Goal: Task Accomplishment & Management: Use online tool/utility

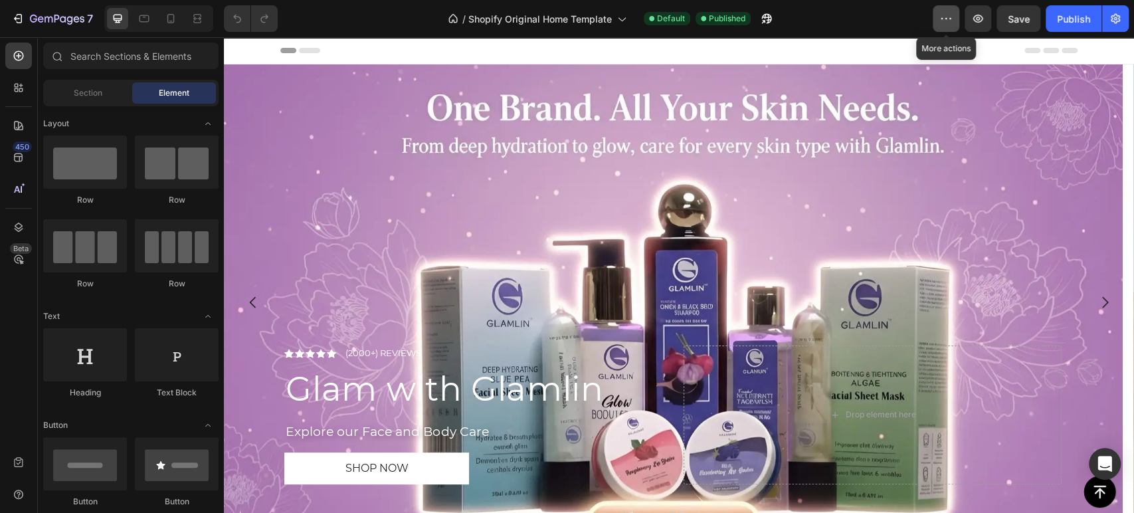
click at [948, 16] on icon "button" at bounding box center [945, 18] width 13 height 13
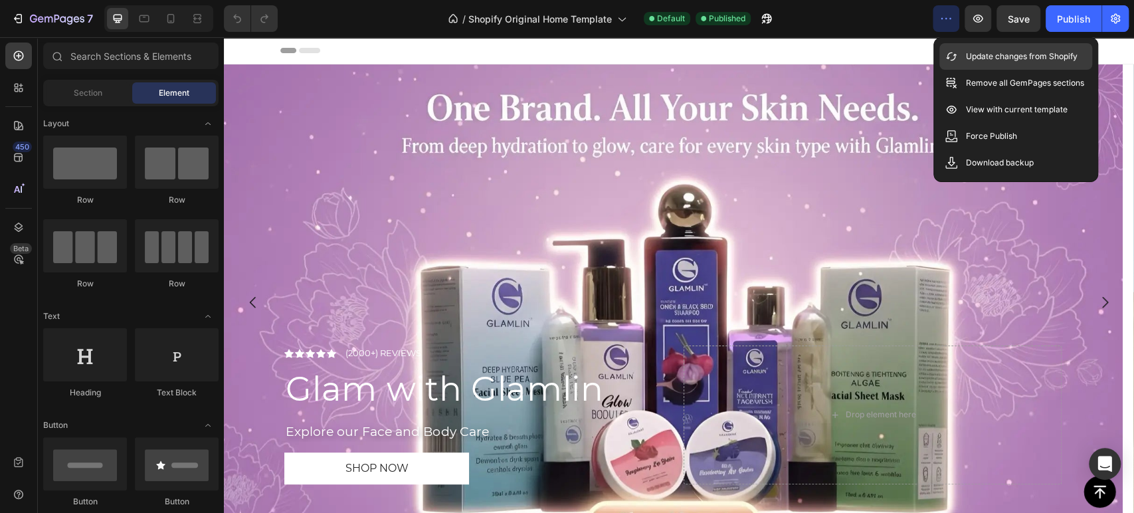
click at [953, 56] on icon at bounding box center [950, 56] width 13 height 13
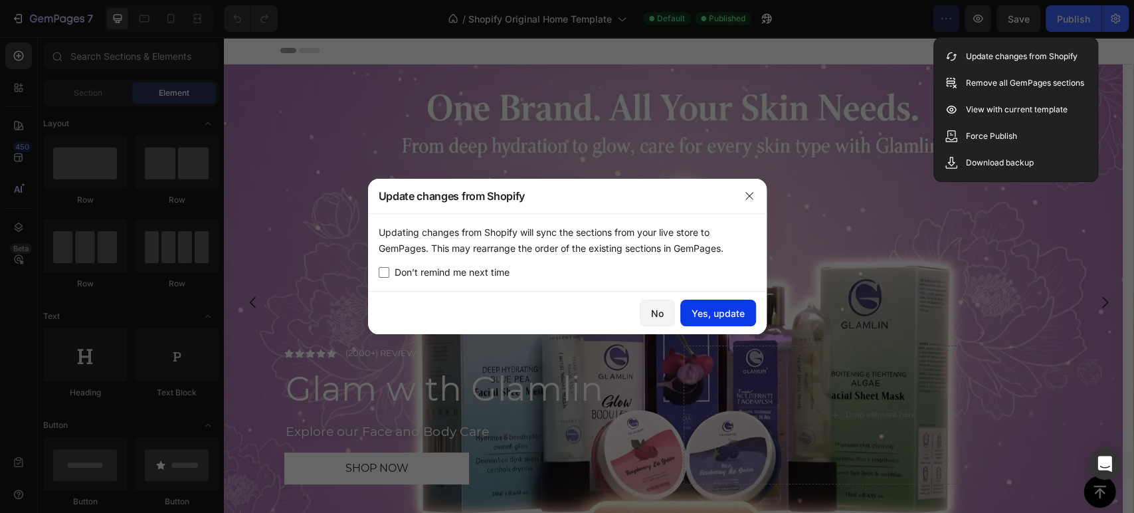
click at [709, 318] on div "Yes, update" at bounding box center [717, 313] width 53 height 14
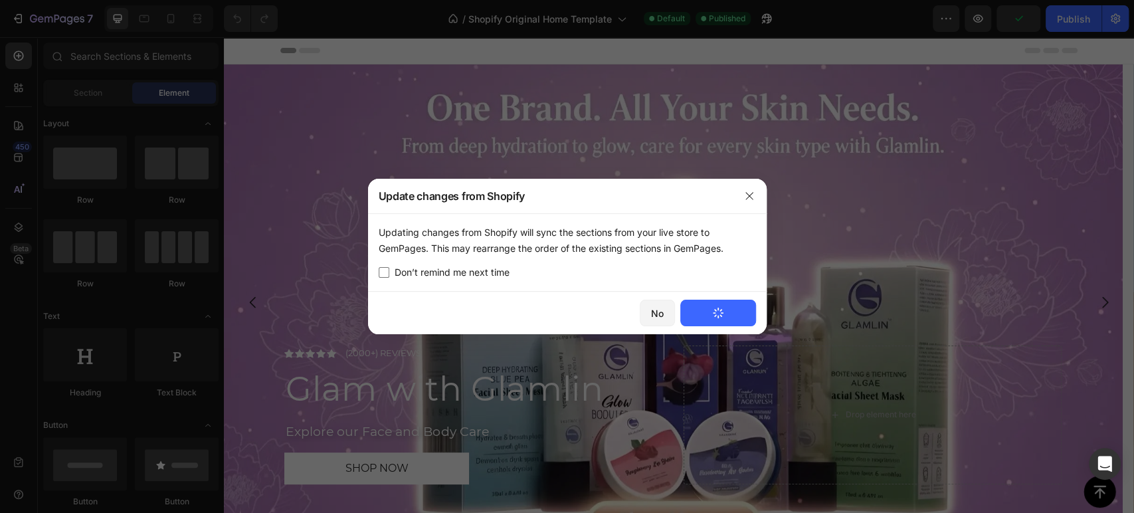
click at [695, 149] on div at bounding box center [567, 256] width 1134 height 513
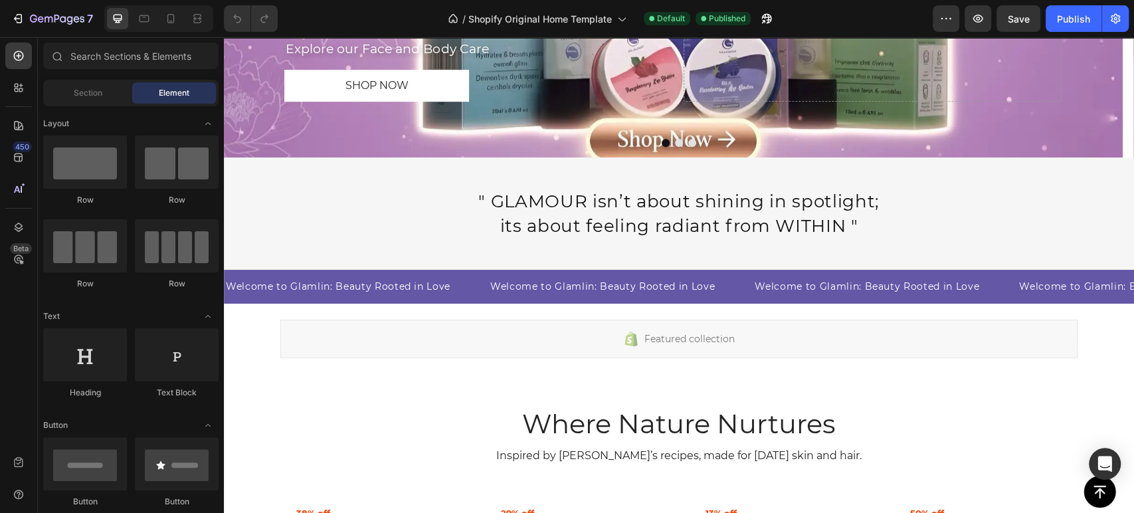
scroll to position [369, 0]
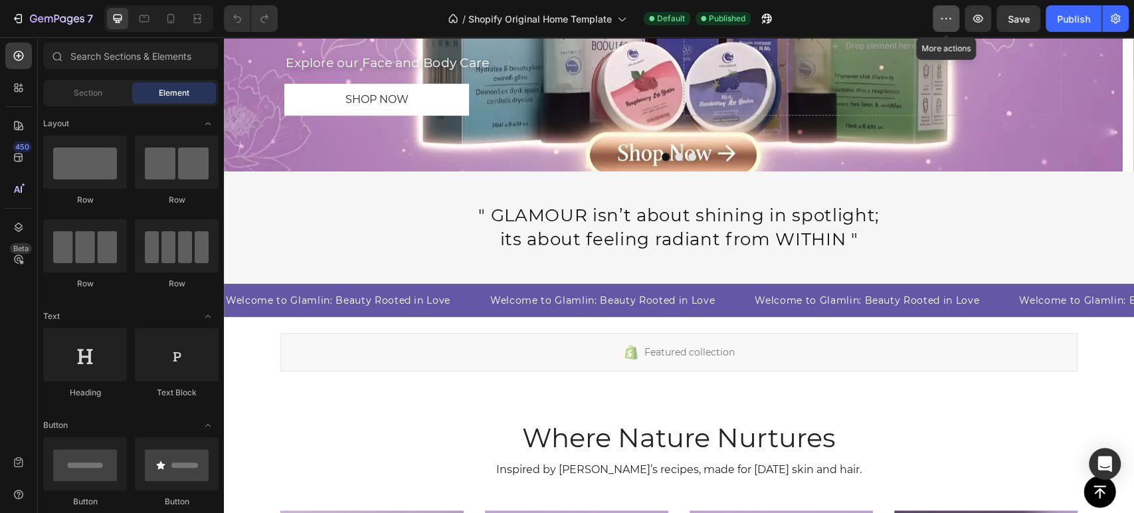
click at [946, 20] on icon "button" at bounding box center [945, 18] width 13 height 13
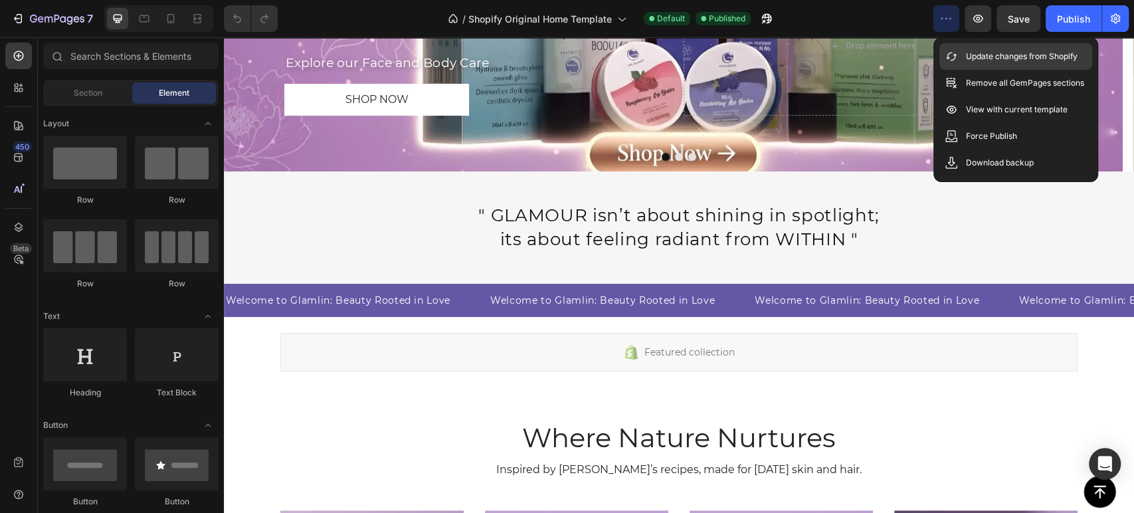
click at [973, 50] on p "Update changes from Shopify" at bounding box center [1022, 56] width 112 height 13
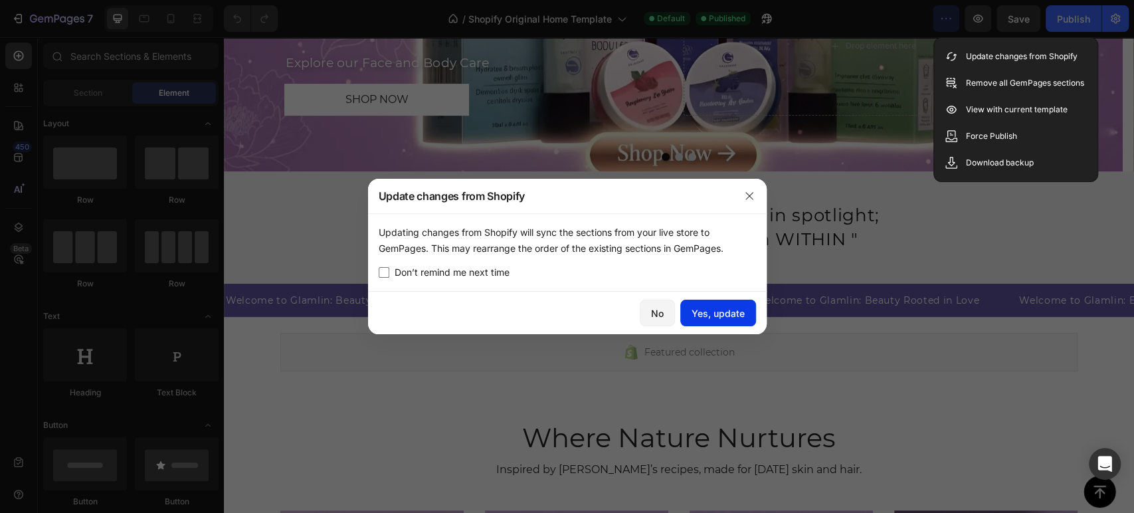
click at [707, 317] on div "Yes, update" at bounding box center [717, 313] width 53 height 14
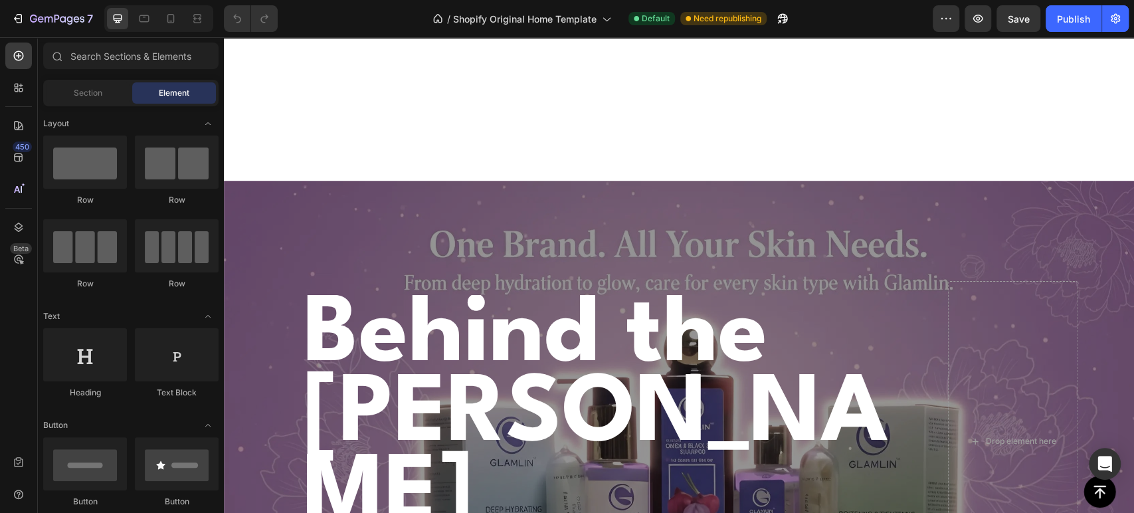
scroll to position [3020, 0]
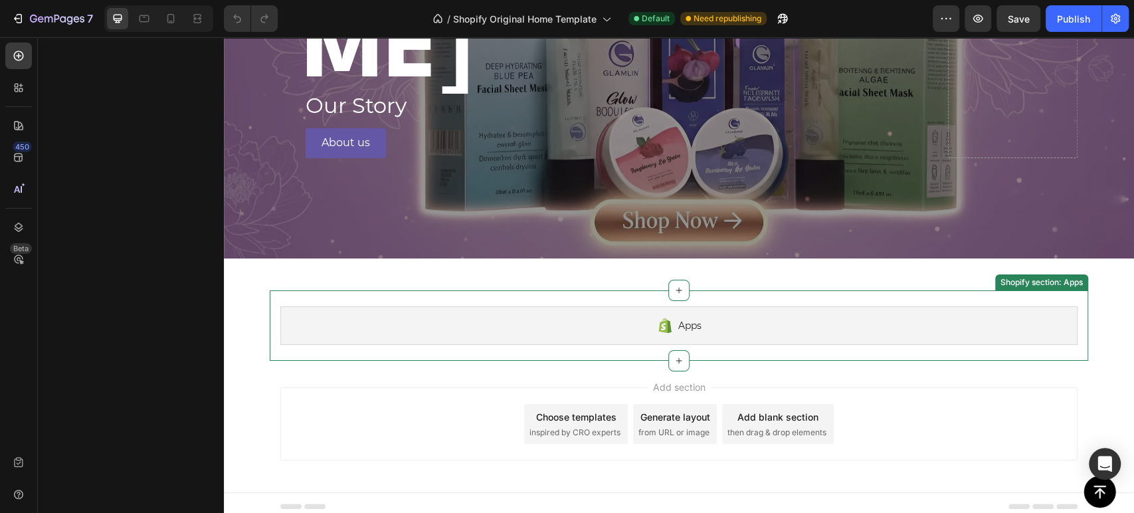
click at [628, 308] on div "Apps" at bounding box center [678, 325] width 797 height 39
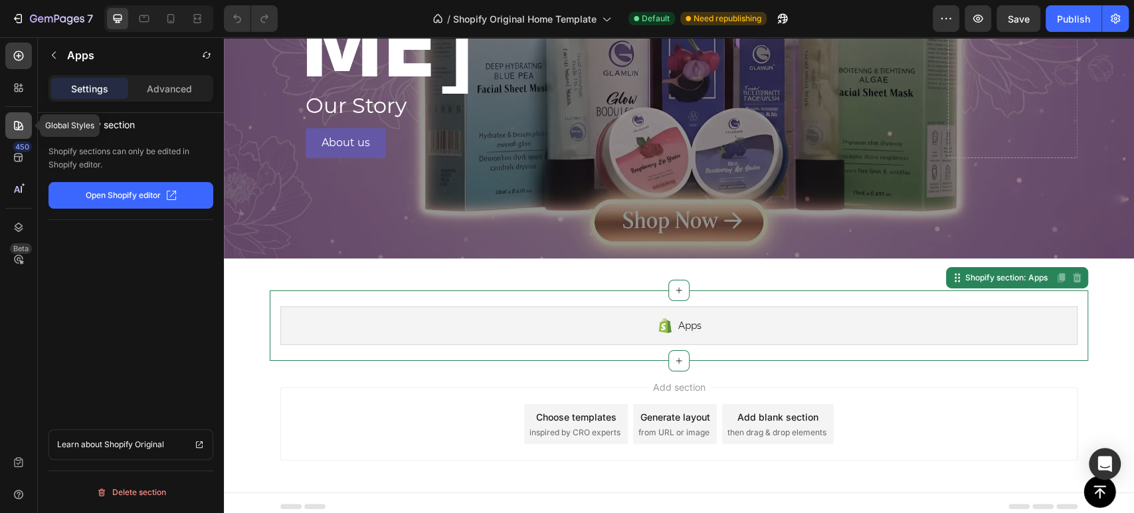
click at [22, 134] on div at bounding box center [18, 125] width 27 height 27
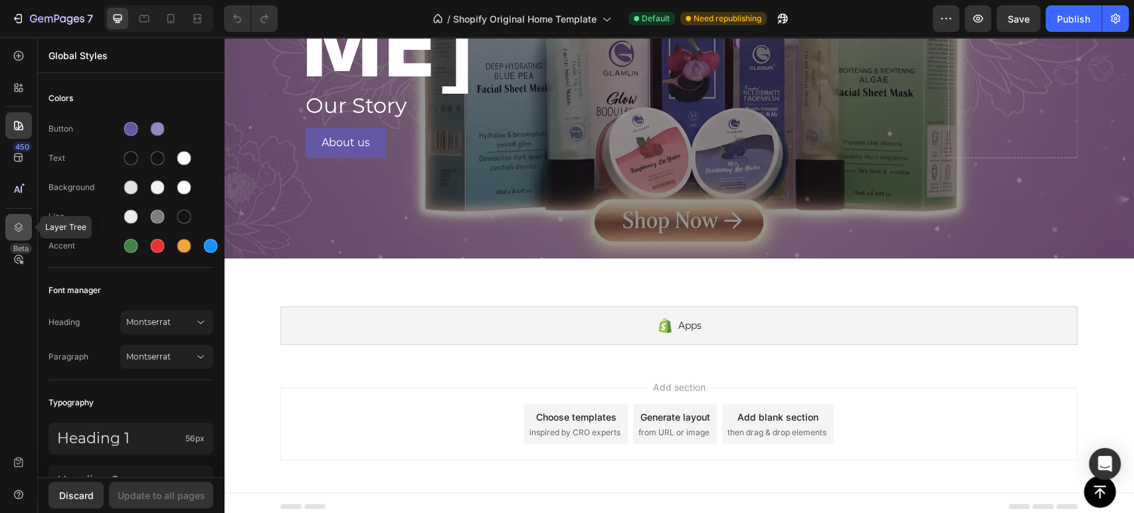
click at [16, 225] on icon at bounding box center [19, 227] width 9 height 9
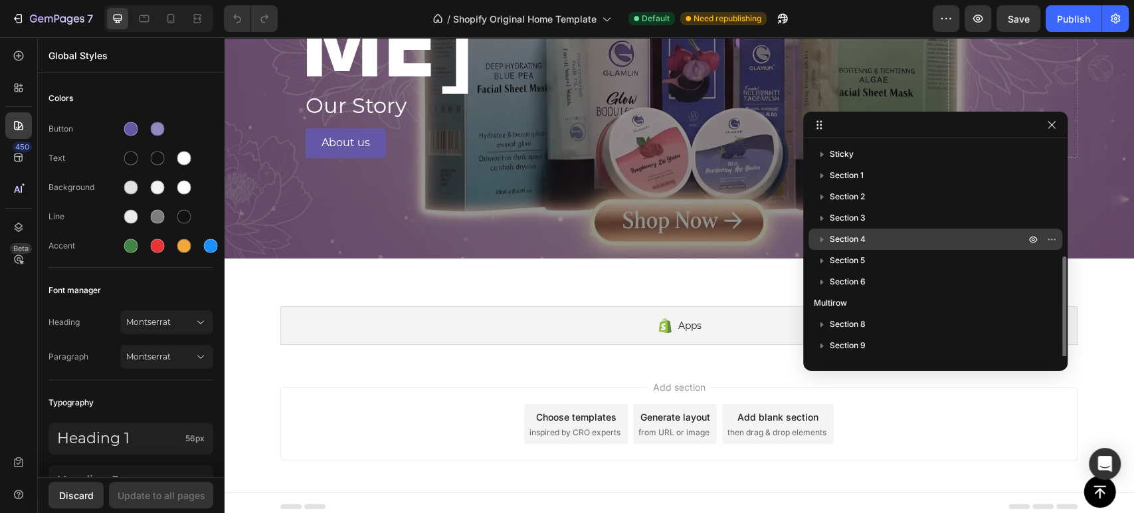
scroll to position [64, 0]
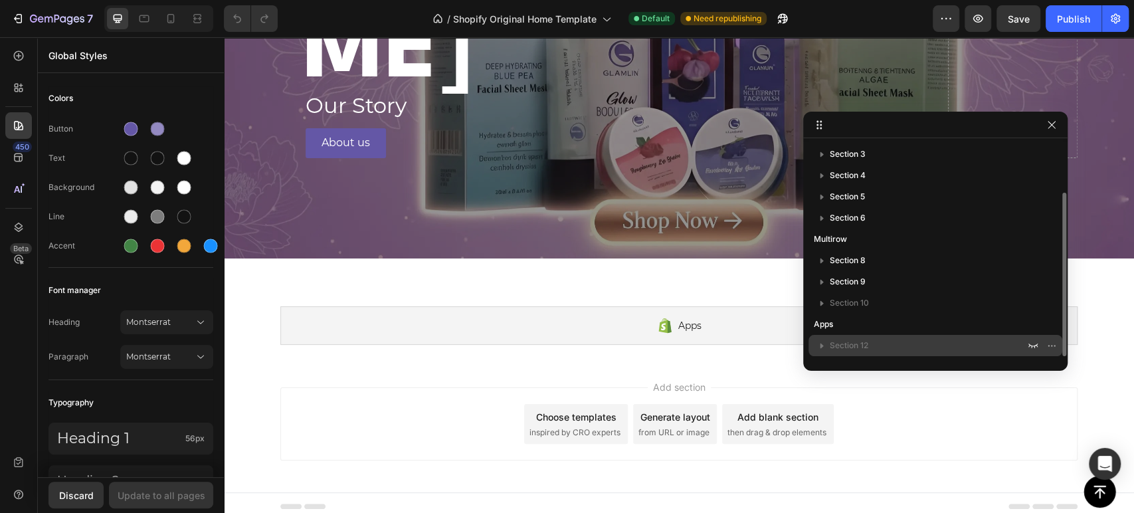
click at [906, 349] on p "Section 12" at bounding box center [929, 345] width 198 height 13
click at [1047, 347] on icon "button" at bounding box center [1051, 345] width 11 height 11
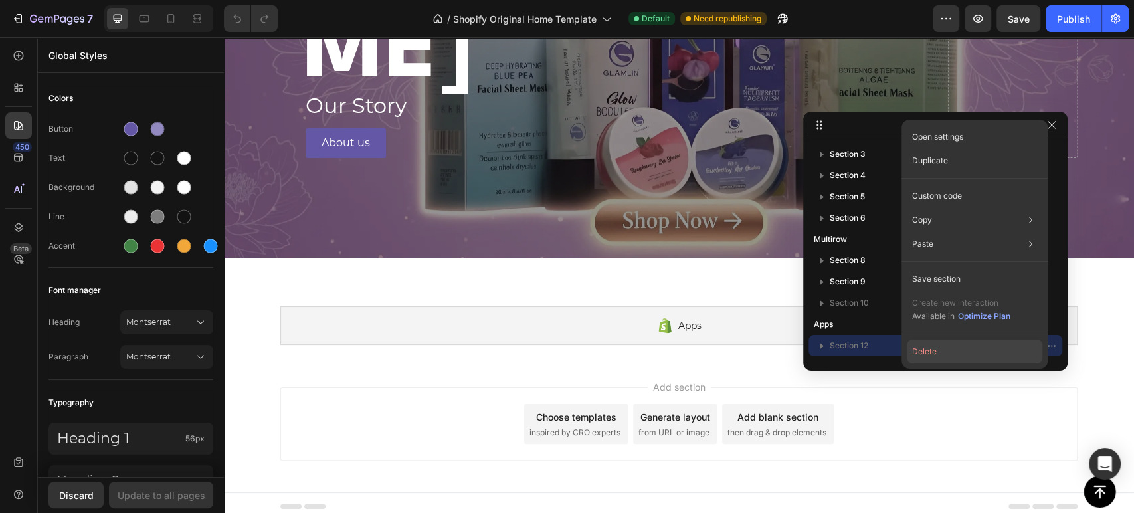
click at [1020, 349] on button "Delete" at bounding box center [974, 351] width 135 height 24
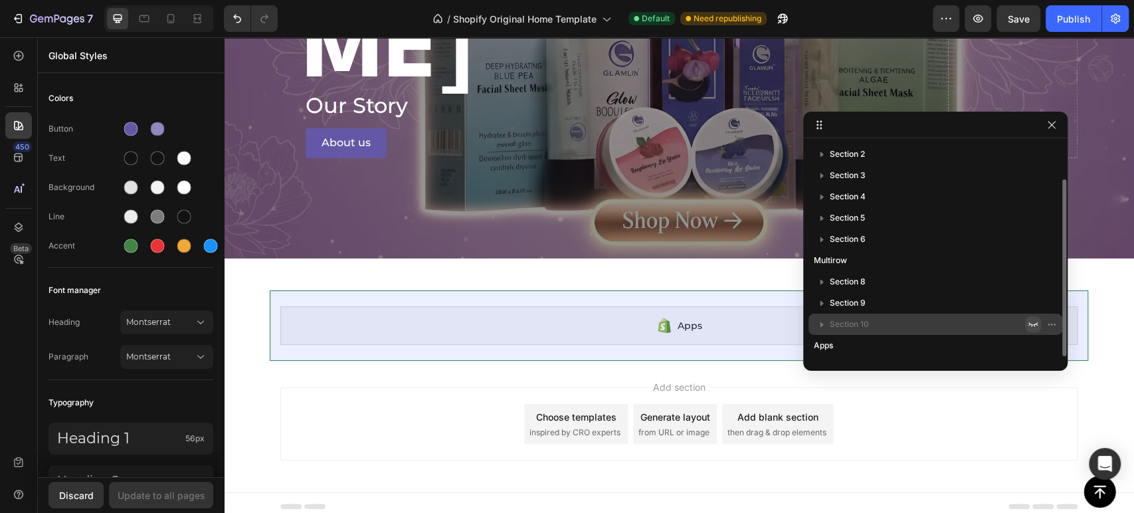
scroll to position [43, 0]
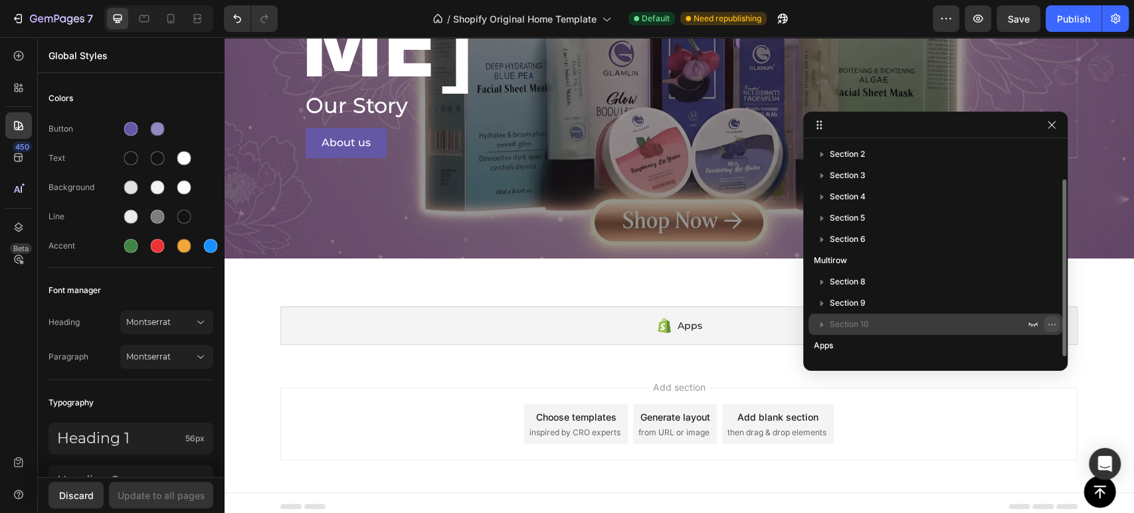
click at [1047, 324] on icon "button" at bounding box center [1051, 324] width 11 height 11
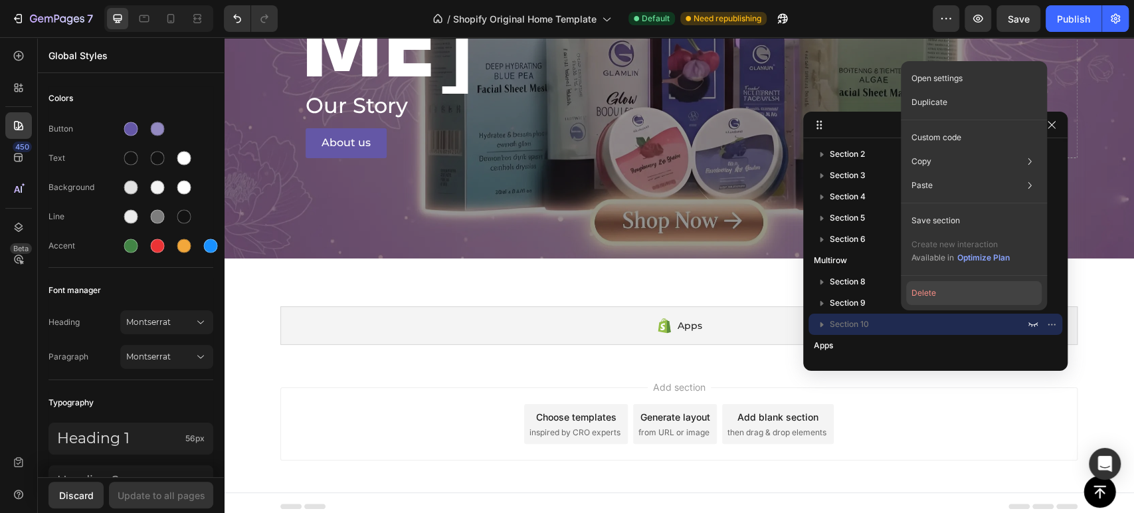
click at [987, 294] on button "Delete" at bounding box center [973, 293] width 135 height 24
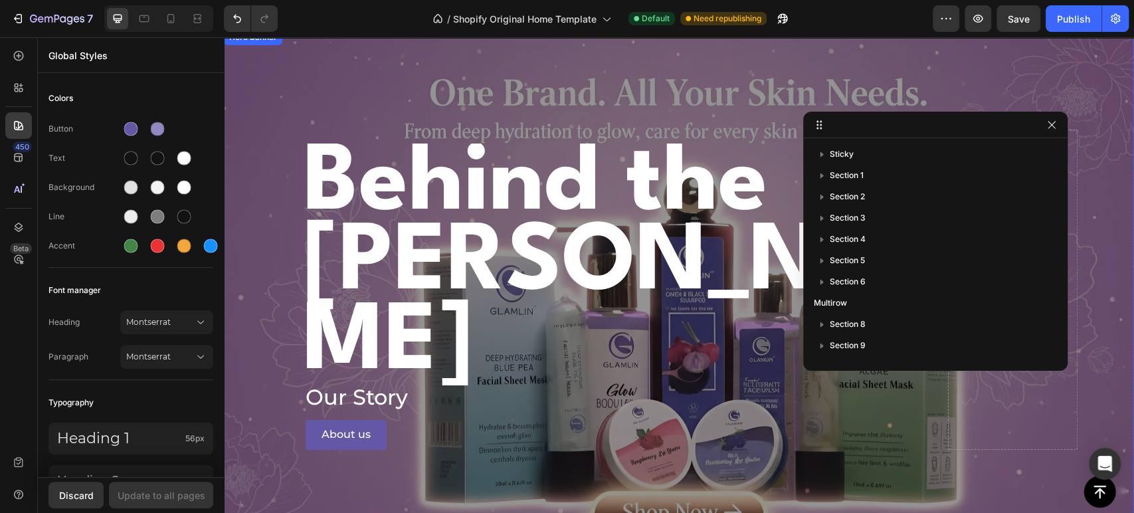
scroll to position [2725, 0]
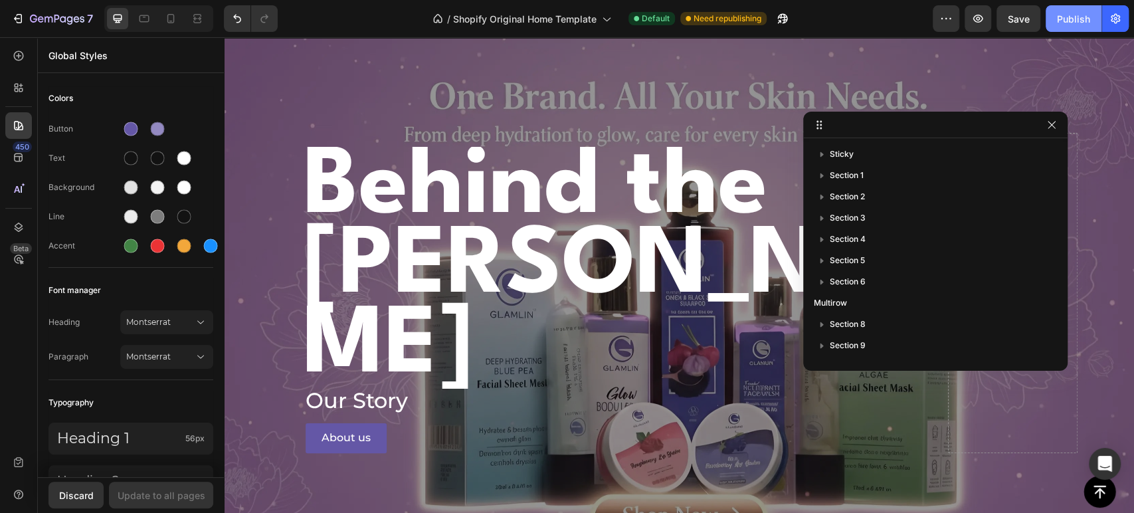
click at [1065, 16] on div "Publish" at bounding box center [1073, 19] width 33 height 14
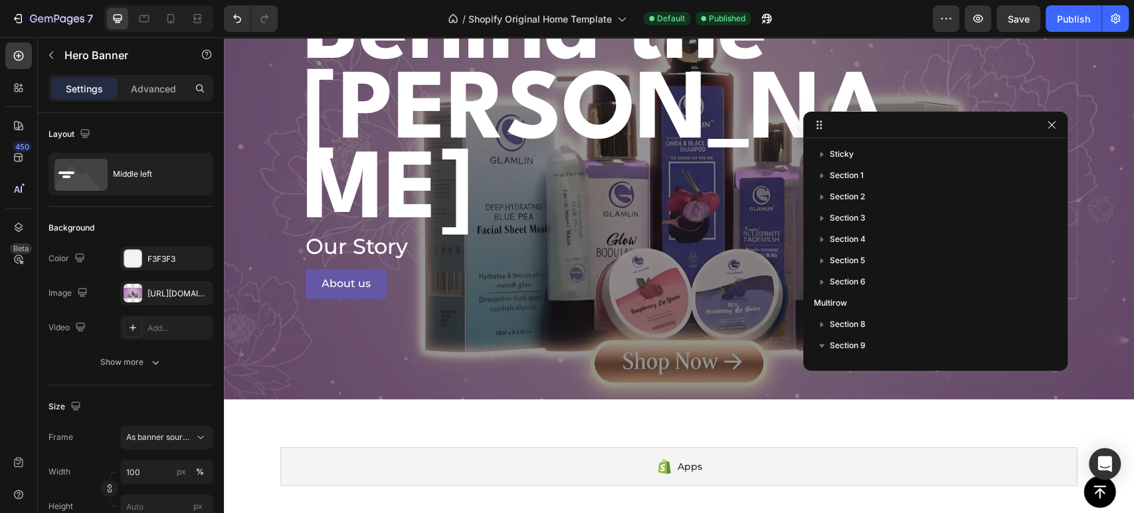
scroll to position [3020, 0]
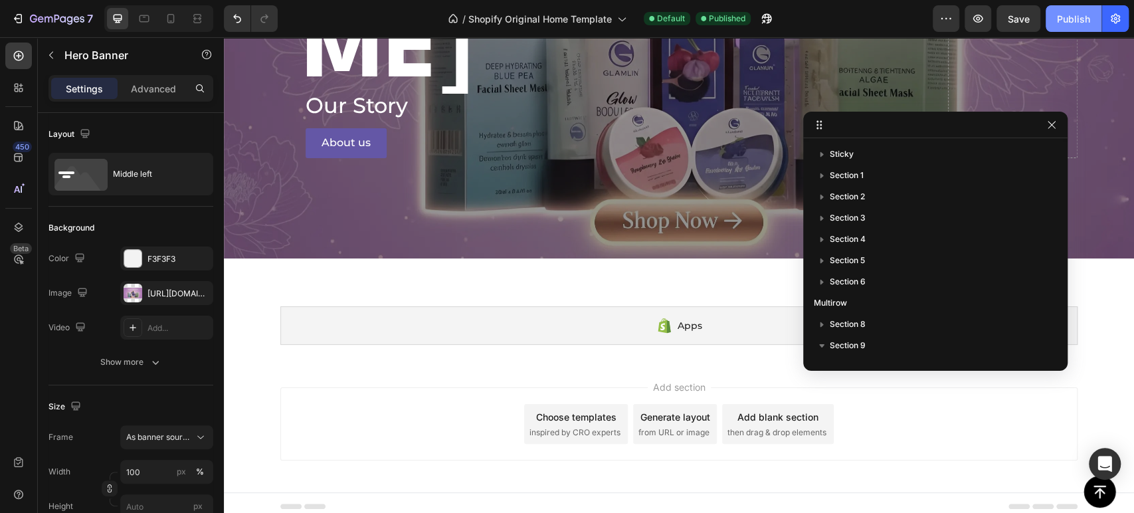
click at [1071, 18] on div "Publish" at bounding box center [1073, 19] width 33 height 14
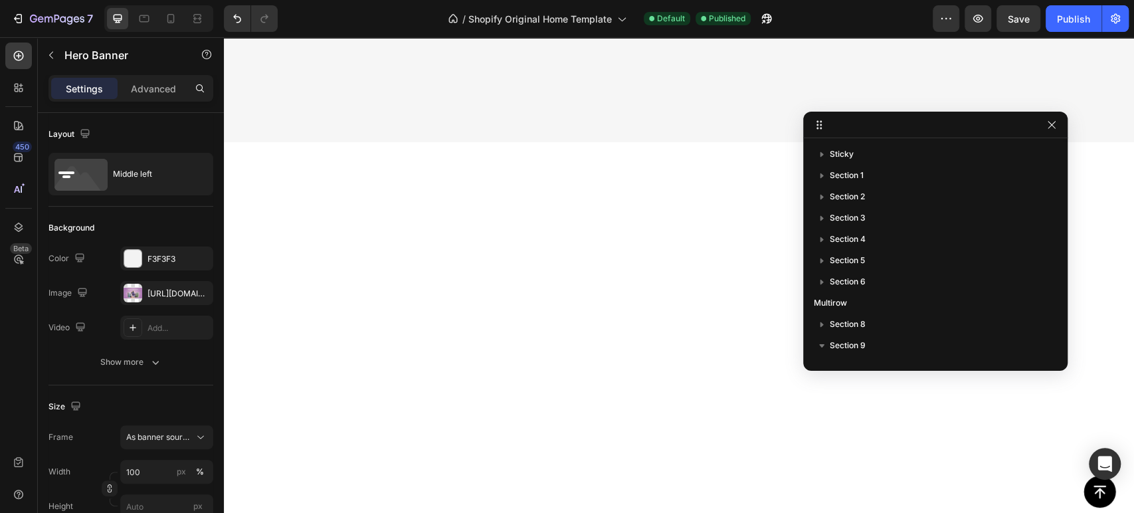
scroll to position [0, 0]
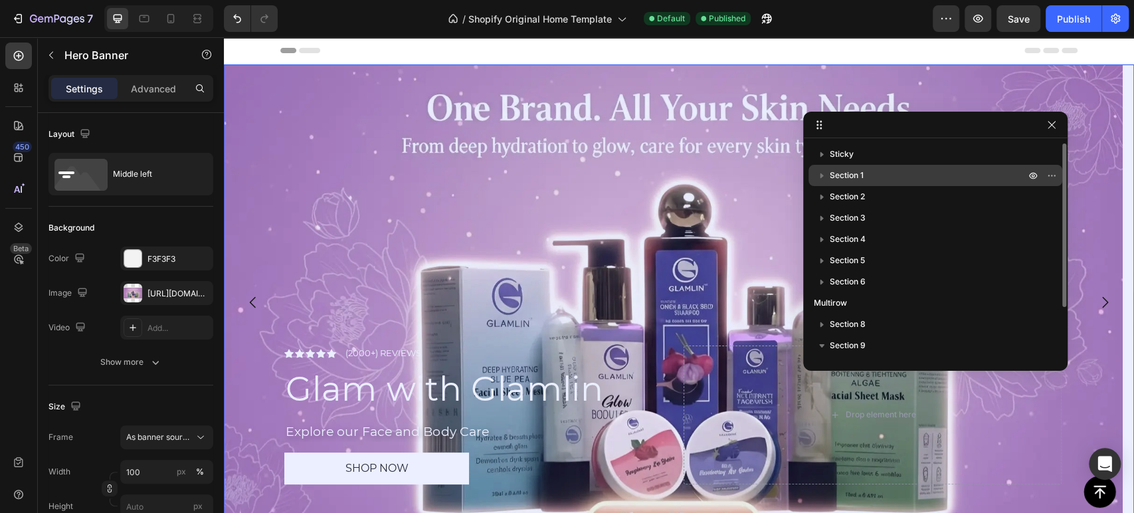
click at [862, 183] on div "Section 1" at bounding box center [935, 175] width 243 height 21
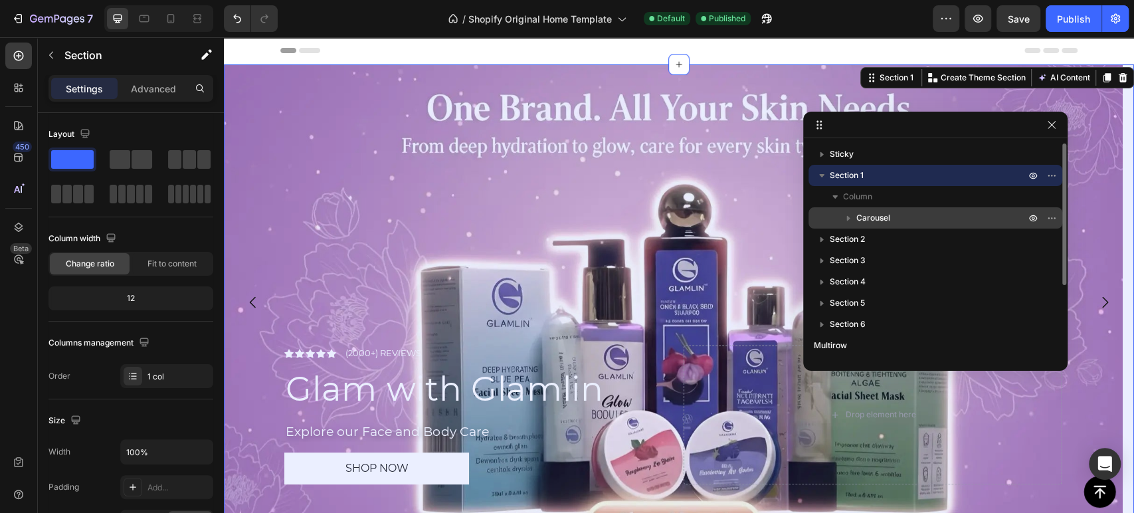
click at [869, 213] on span "Carousel" at bounding box center [873, 217] width 34 height 13
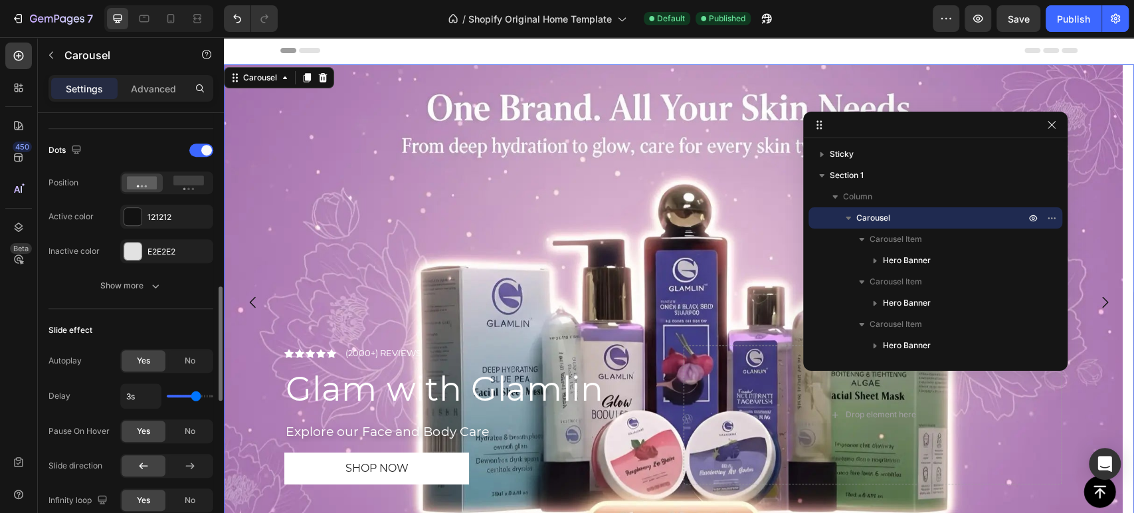
scroll to position [738, 0]
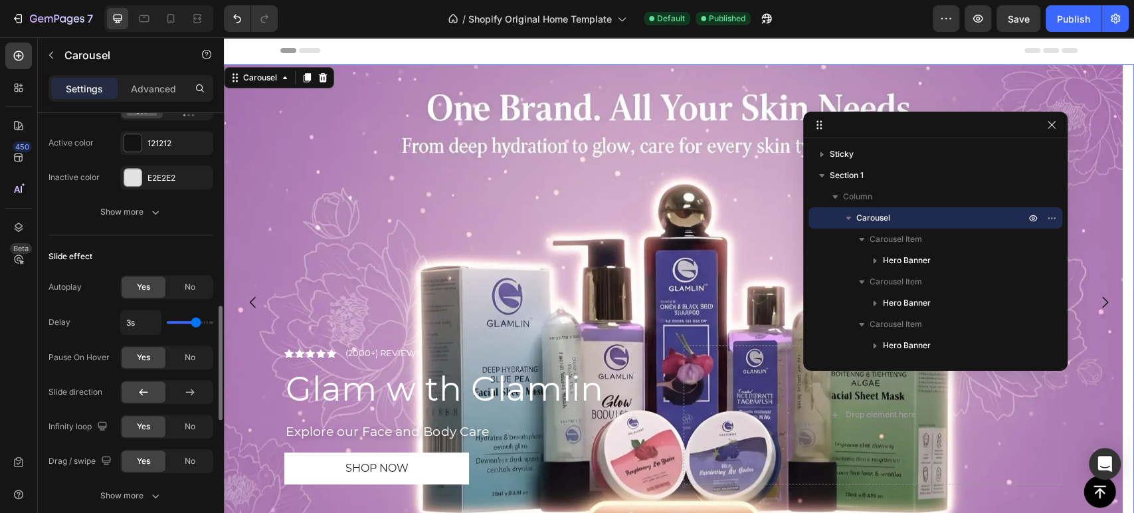
type input "3.9s"
type input "3.9"
type input "4s"
drag, startPoint x: 199, startPoint y: 323, endPoint x: 221, endPoint y: 325, distance: 21.4
type input "4"
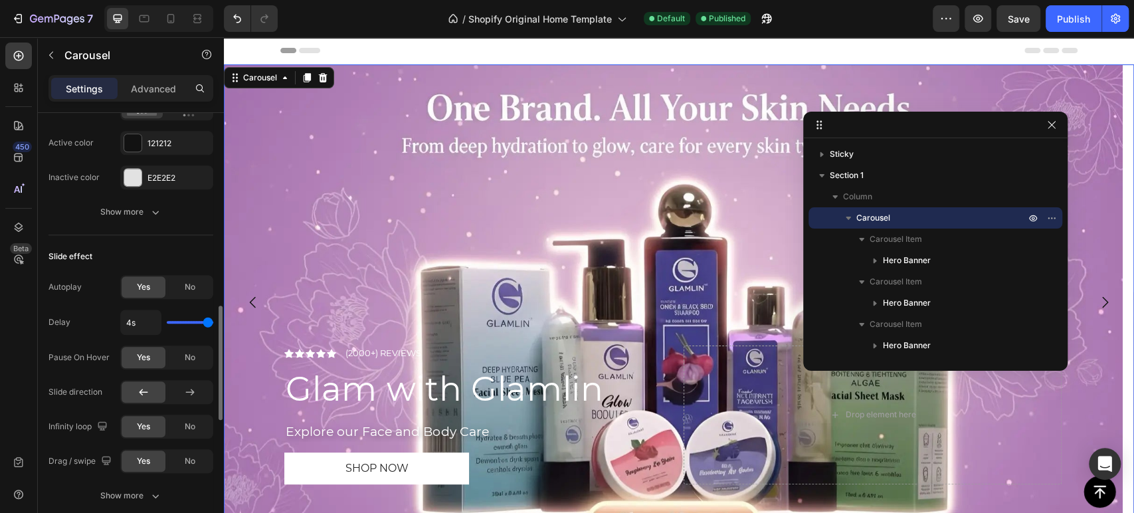
click at [213, 323] on input "range" at bounding box center [190, 322] width 46 height 3
click at [1069, 11] on button "Publish" at bounding box center [1073, 18] width 56 height 27
click at [170, 23] on icon at bounding box center [170, 18] width 13 height 13
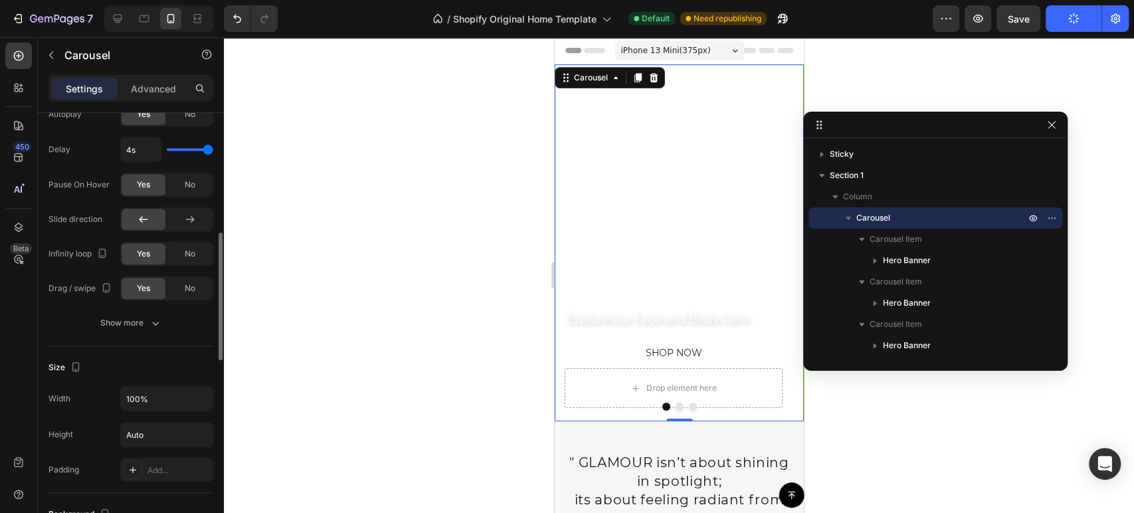
scroll to position [590, 0]
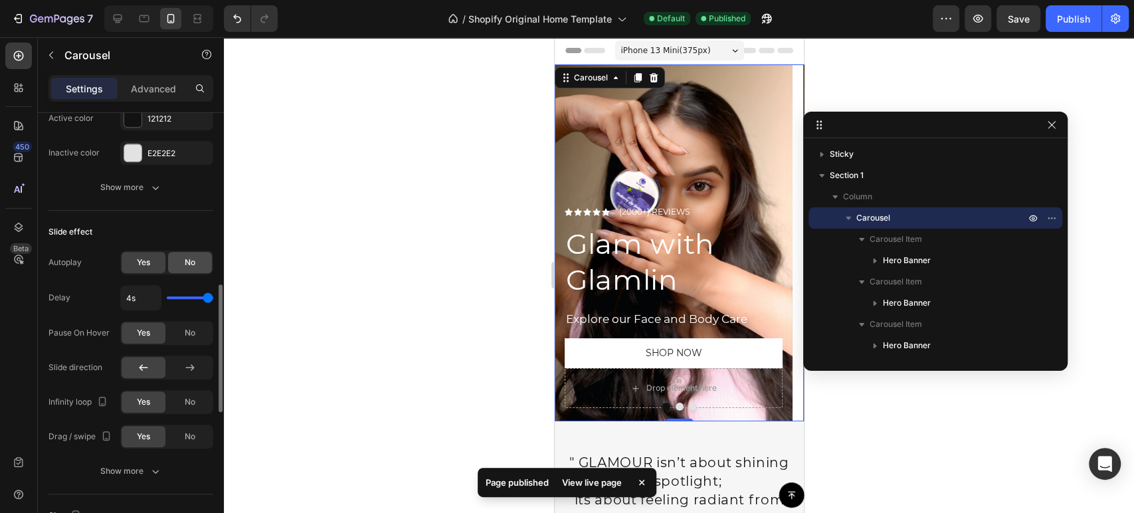
click at [189, 259] on span "No" at bounding box center [190, 262] width 11 height 12
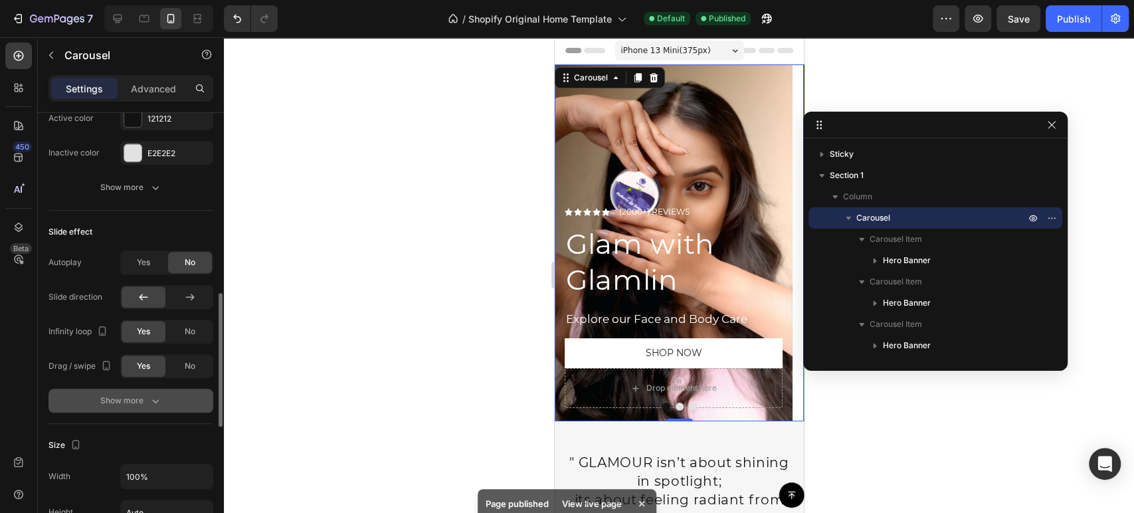
click at [158, 391] on button "Show more" at bounding box center [130, 401] width 165 height 24
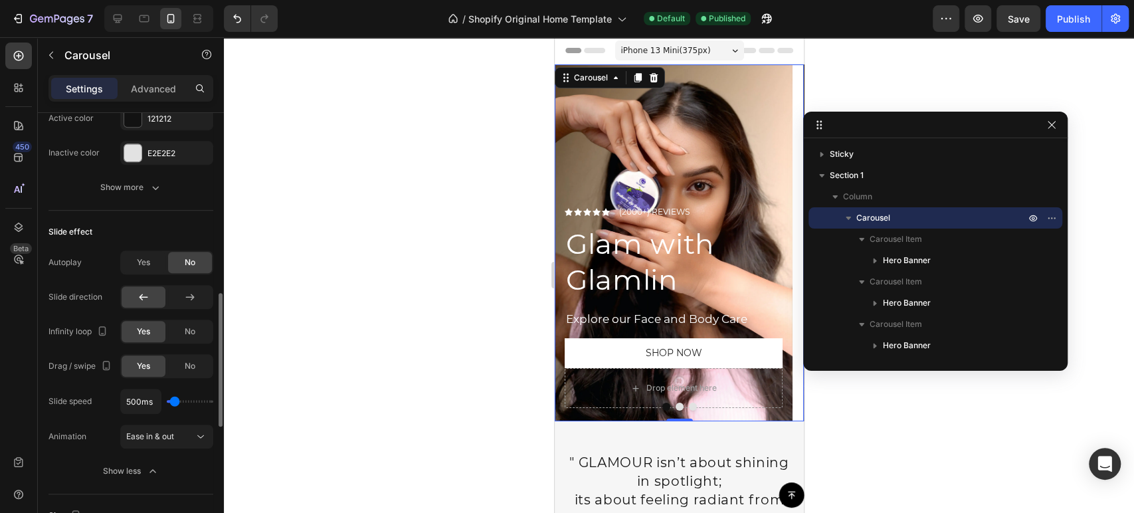
scroll to position [664, 0]
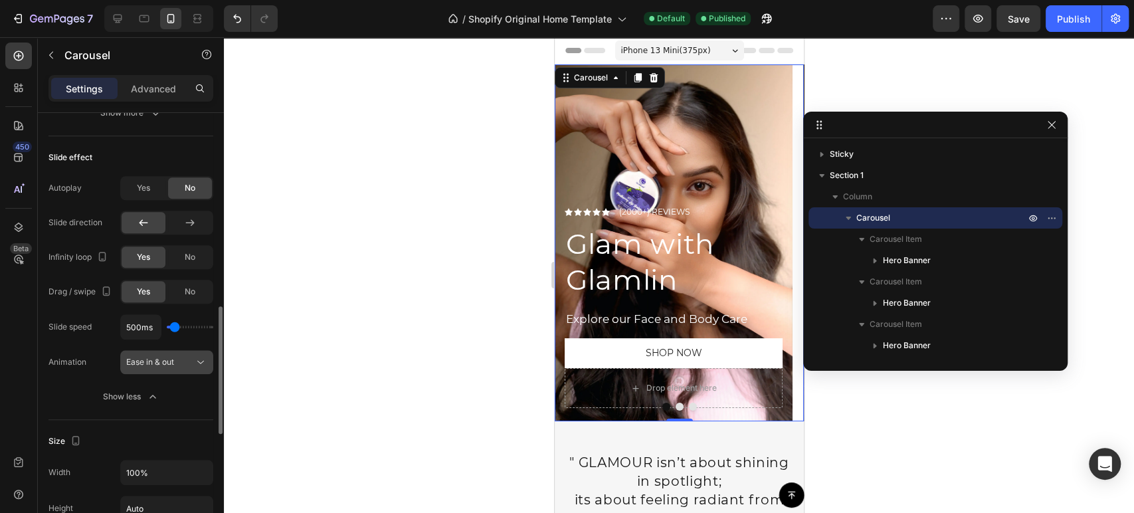
click at [175, 366] on div "Ease in & out" at bounding box center [160, 362] width 68 height 12
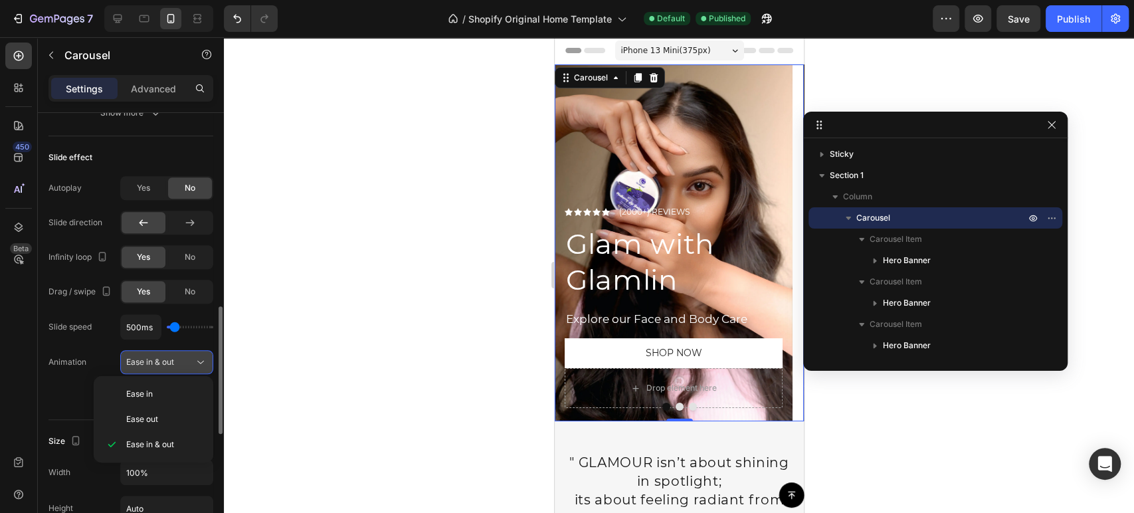
click at [175, 366] on div "Ease in & out" at bounding box center [160, 362] width 68 height 12
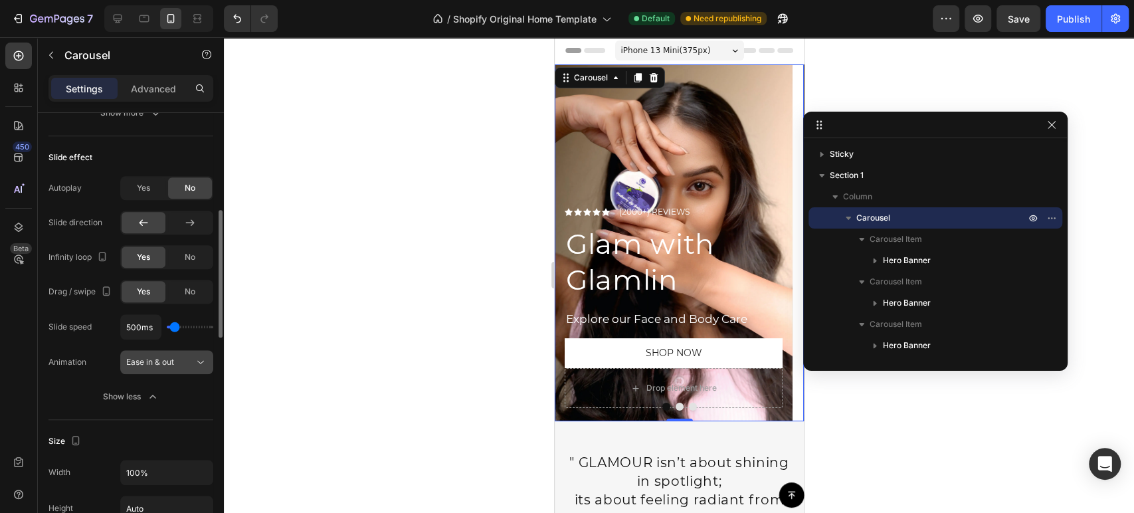
scroll to position [369, 0]
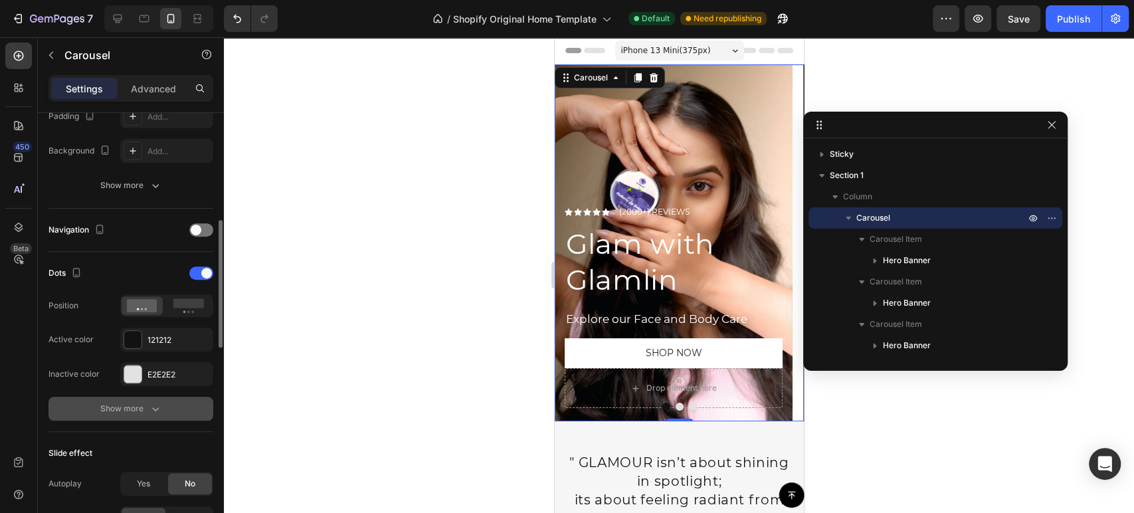
click at [126, 408] on div "Show more" at bounding box center [131, 408] width 62 height 13
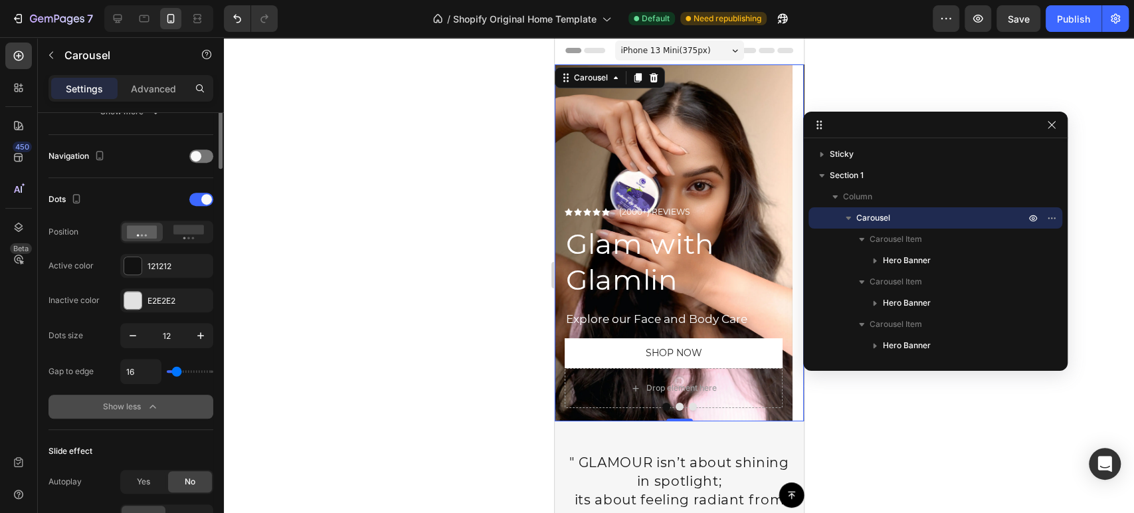
scroll to position [221, 0]
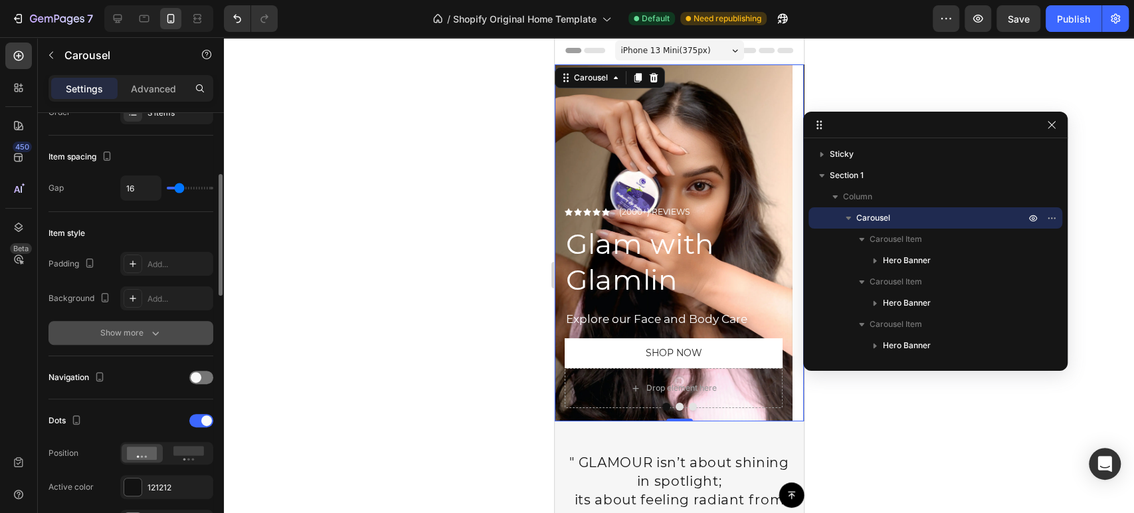
click at [132, 335] on div "Show more" at bounding box center [131, 332] width 62 height 13
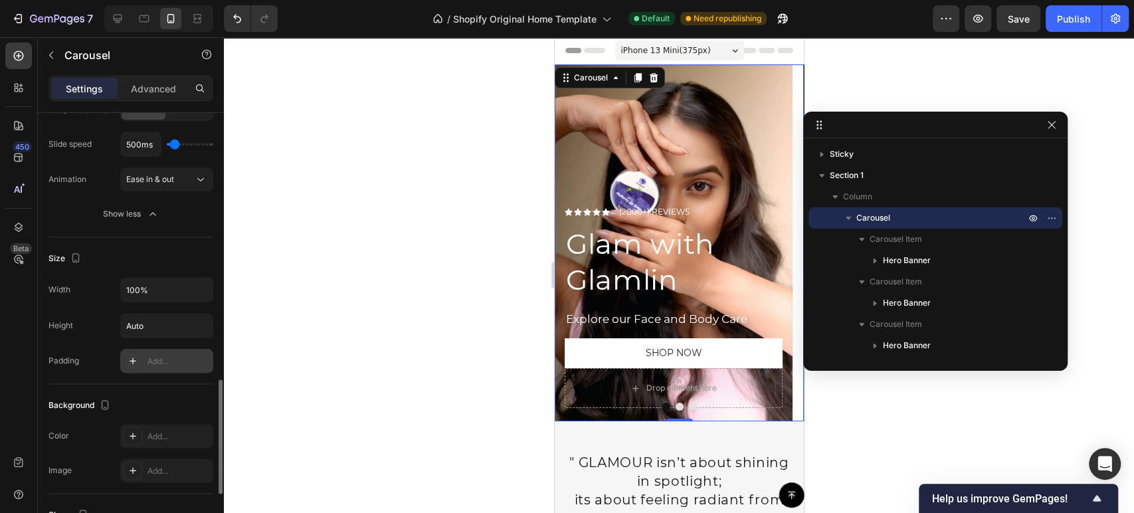
scroll to position [1096, 0]
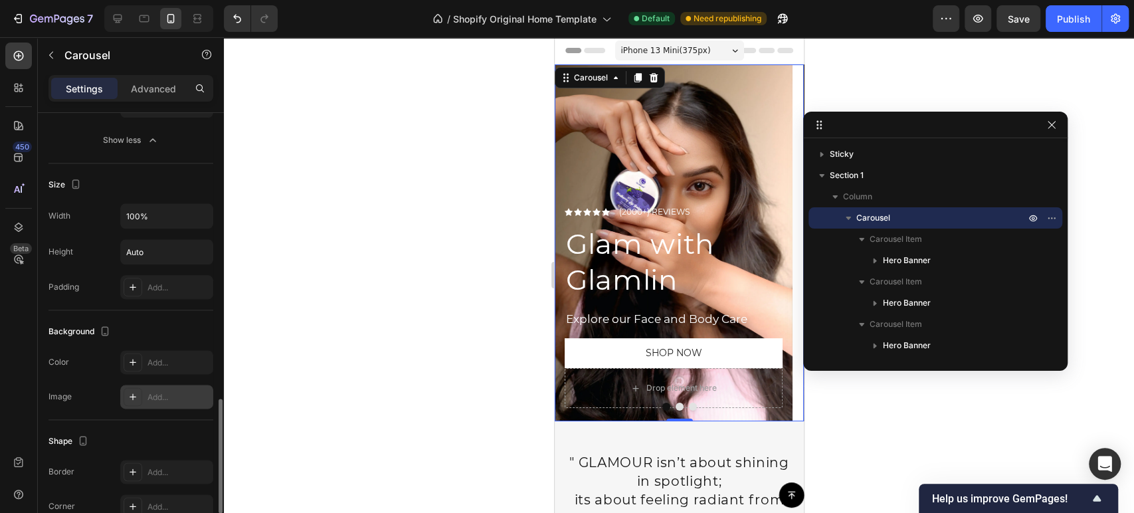
click at [132, 401] on div at bounding box center [133, 396] width 19 height 19
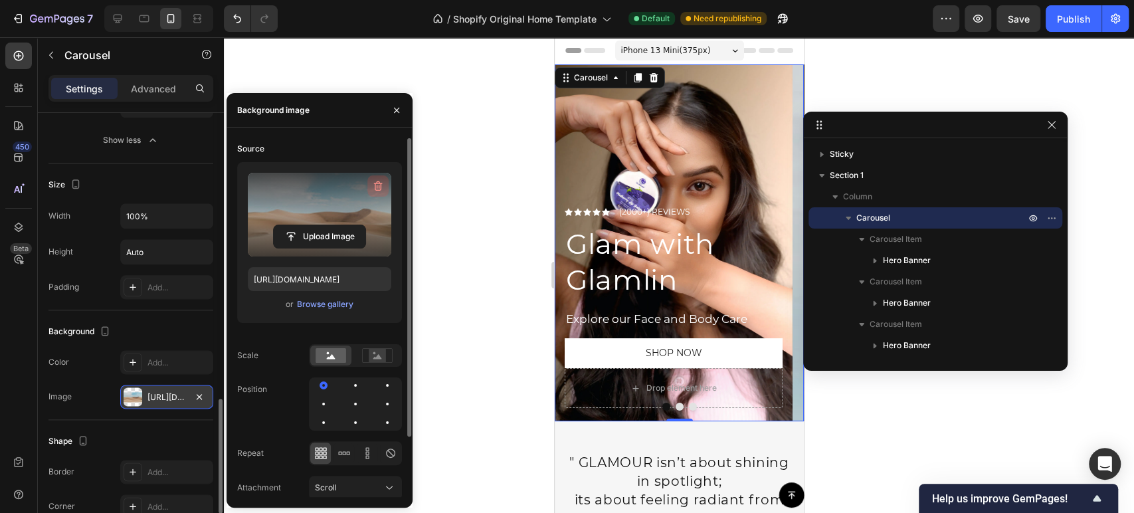
click at [375, 185] on icon "button" at bounding box center [378, 186] width 9 height 10
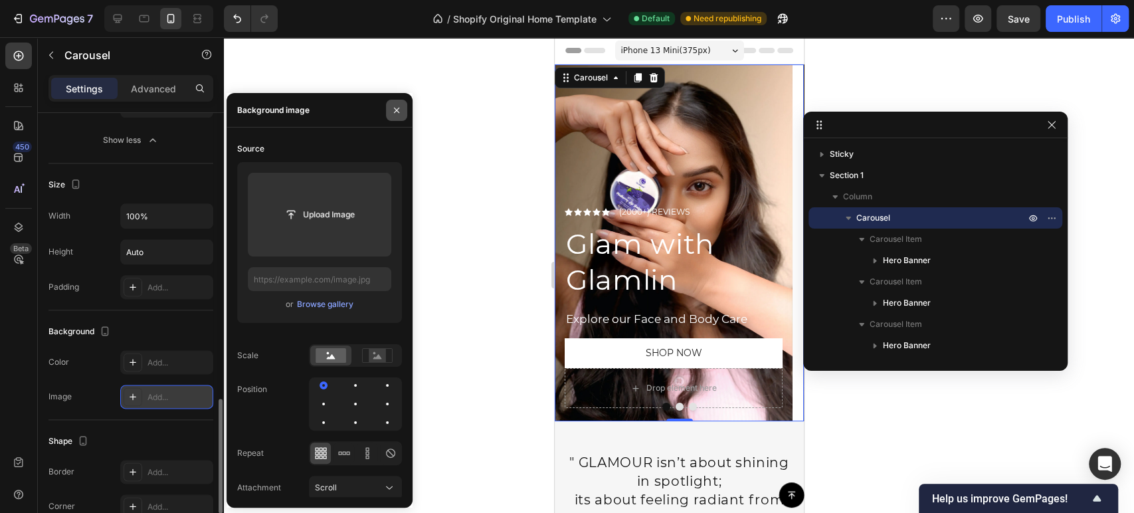
click at [400, 108] on icon "button" at bounding box center [396, 110] width 11 height 11
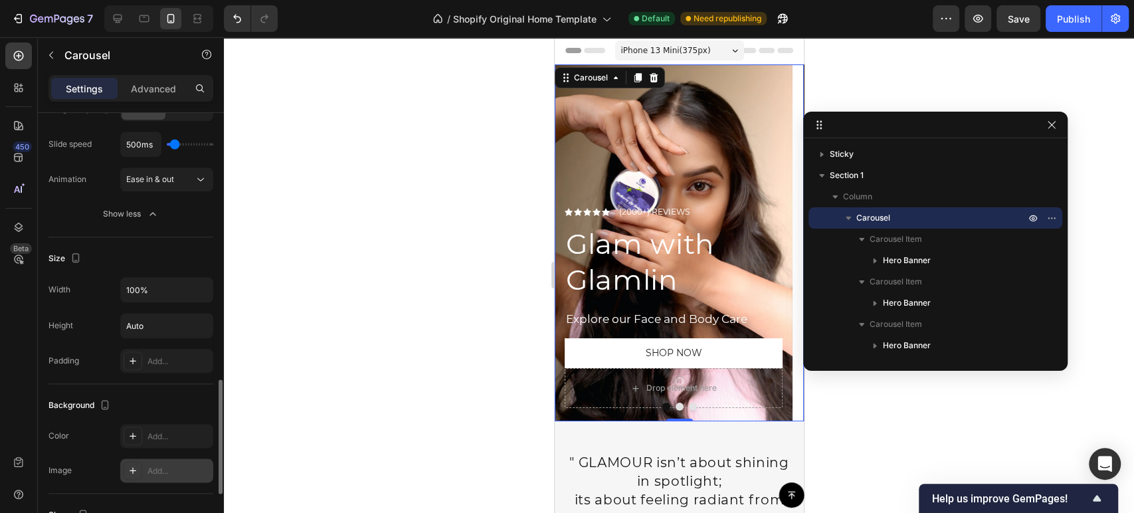
scroll to position [948, 0]
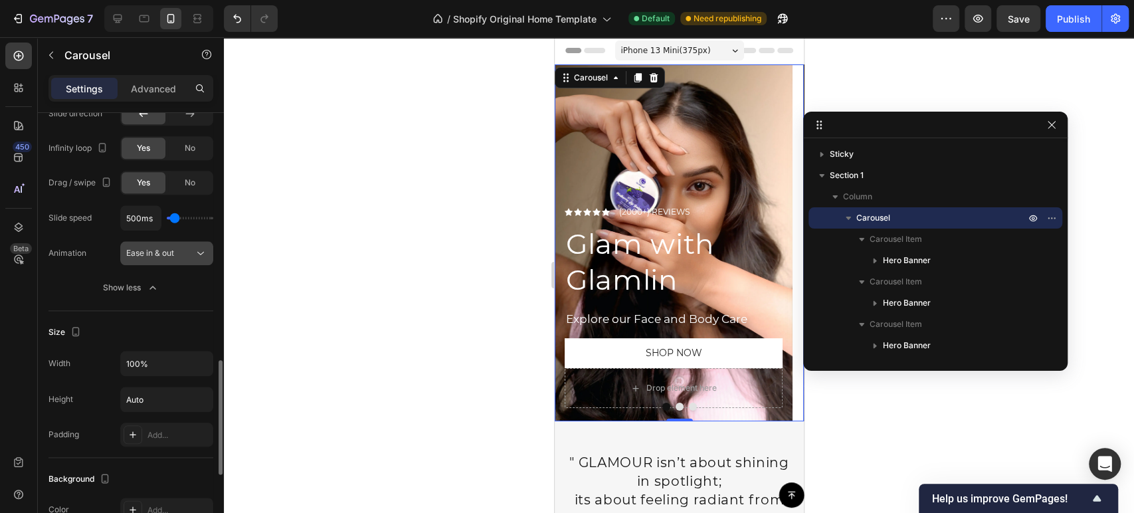
click at [149, 254] on span "Ease in & out" at bounding box center [150, 253] width 48 height 10
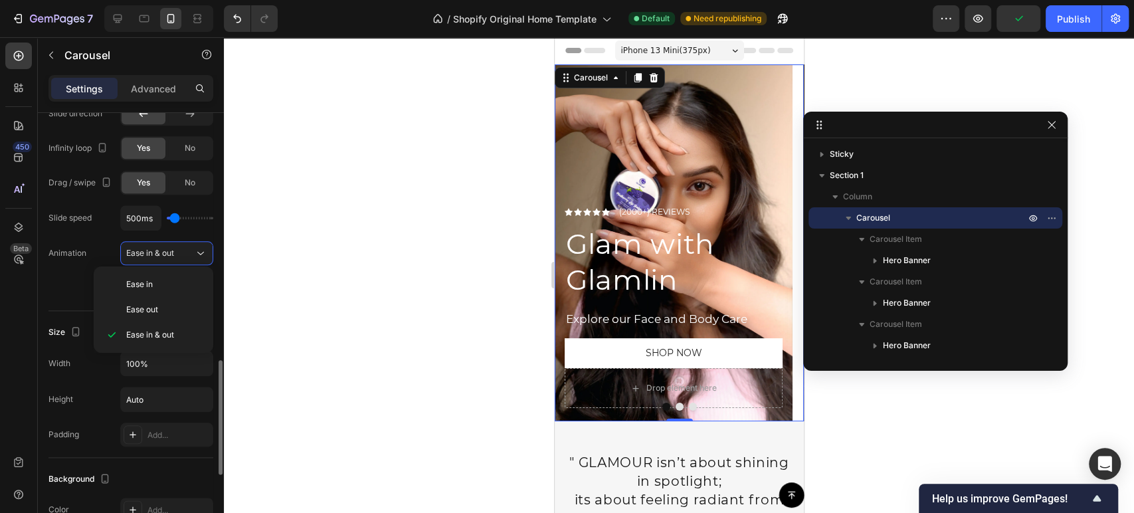
click at [85, 259] on div "Animation" at bounding box center [67, 252] width 38 height 21
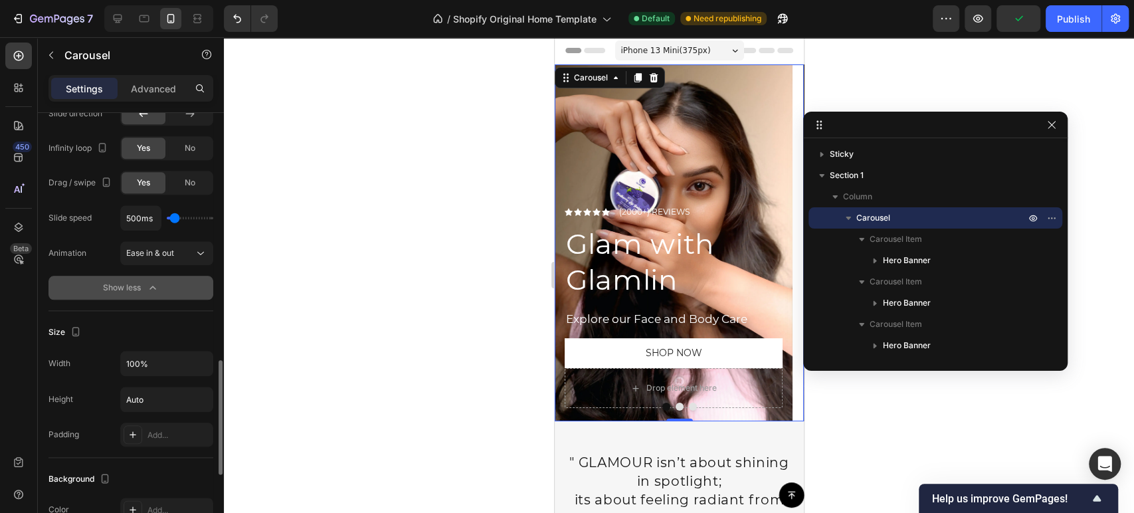
click at [87, 280] on button "Show less" at bounding box center [130, 288] width 165 height 24
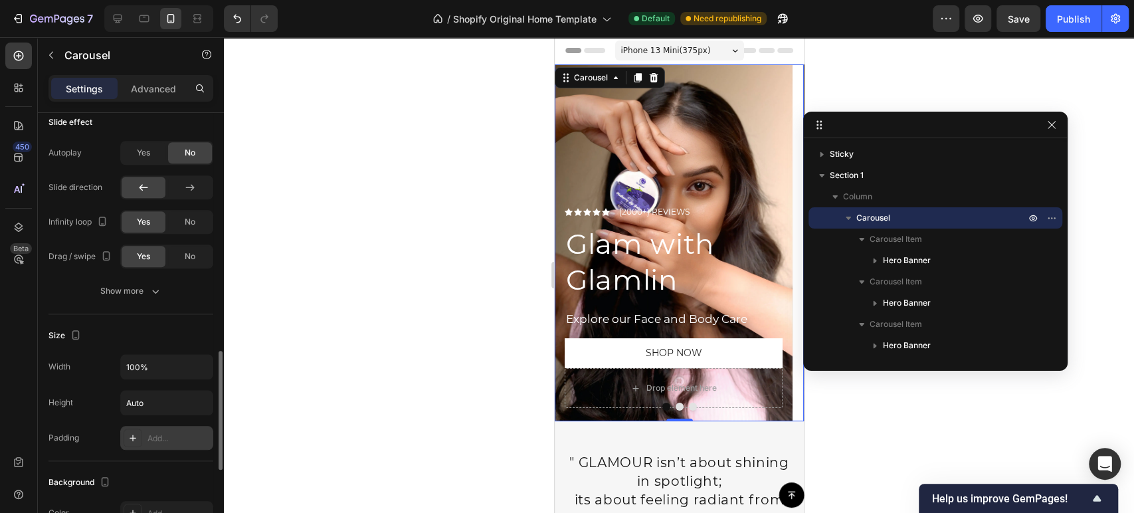
scroll to position [801, 0]
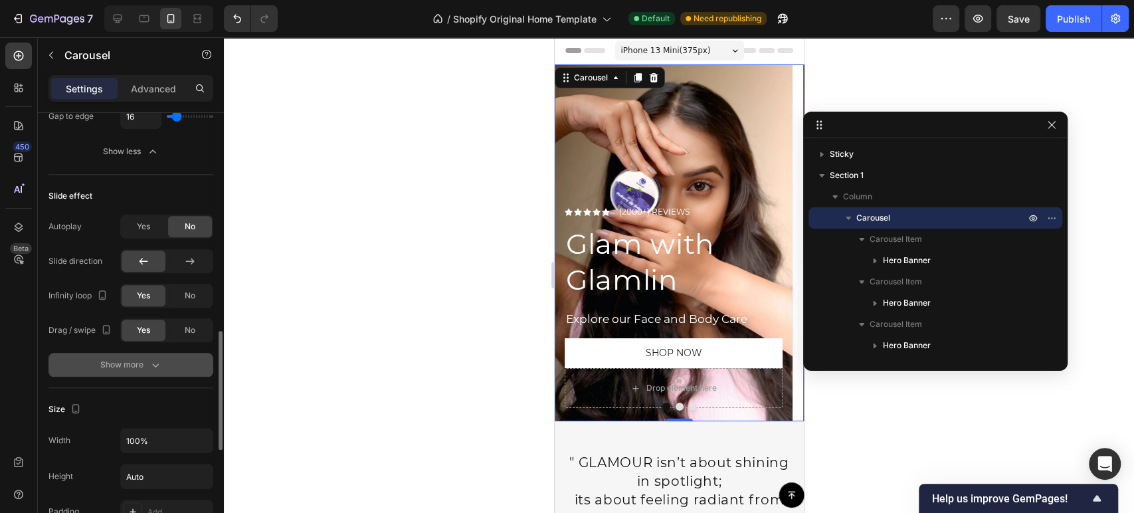
click at [159, 361] on icon "button" at bounding box center [155, 364] width 13 height 13
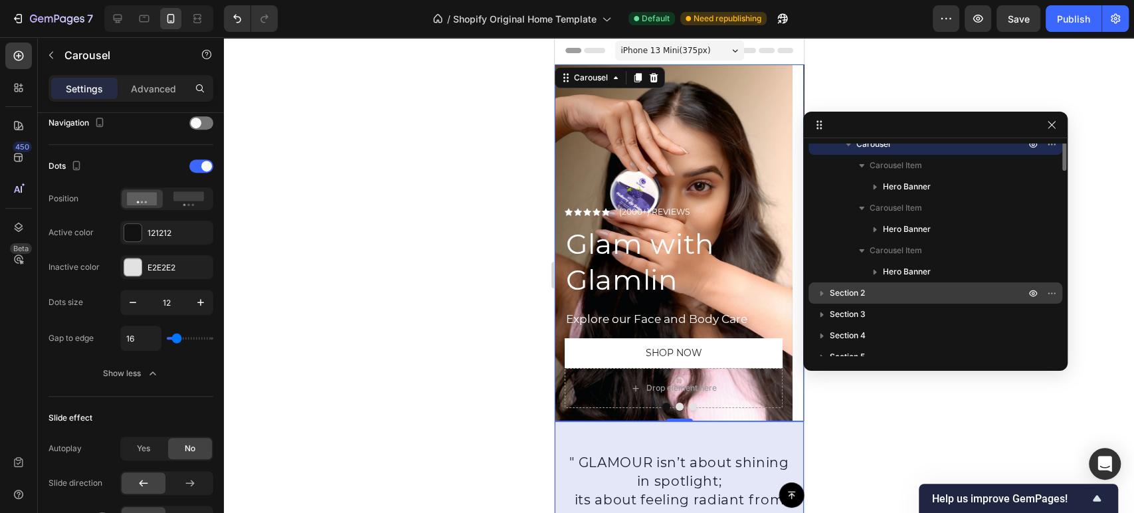
scroll to position [0, 0]
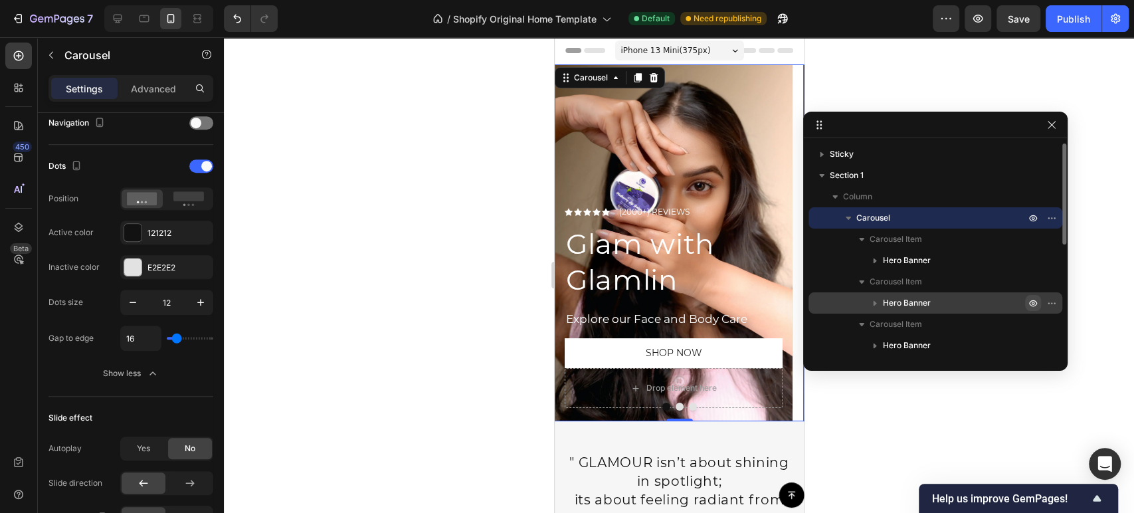
click at [1030, 302] on icon "button" at bounding box center [1033, 303] width 11 height 11
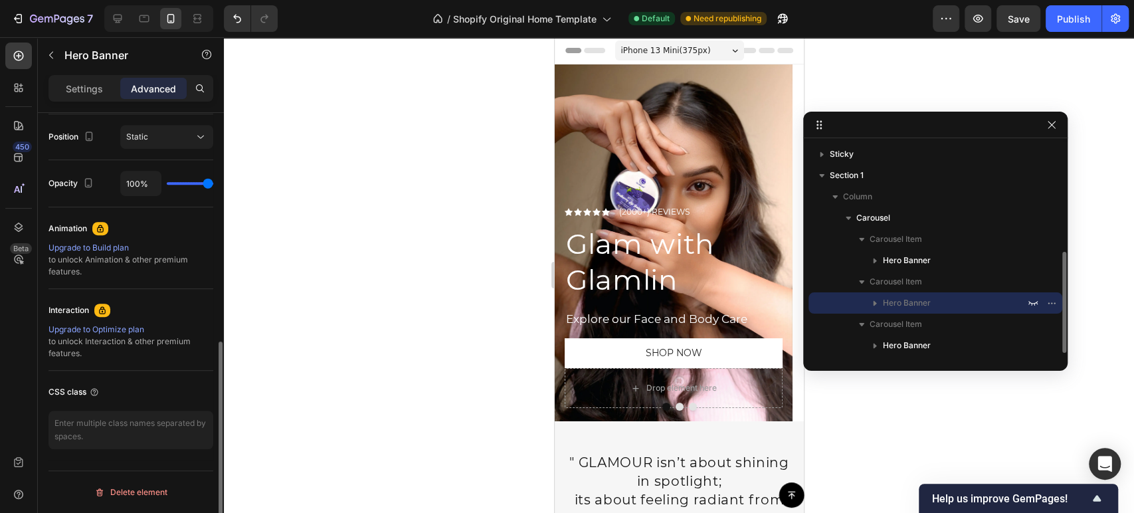
scroll to position [74, 0]
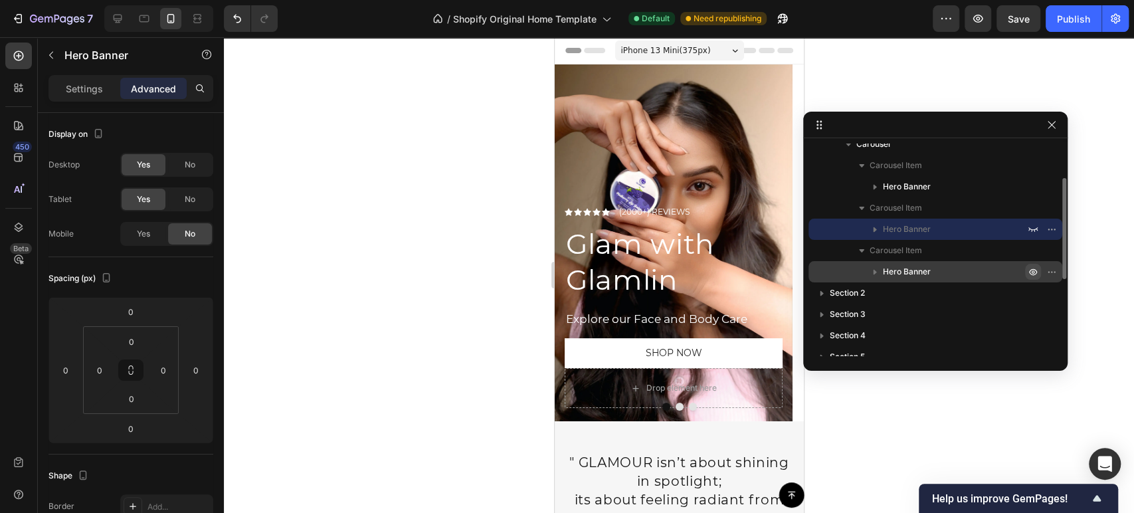
click at [1031, 270] on icon "button" at bounding box center [1033, 271] width 11 height 11
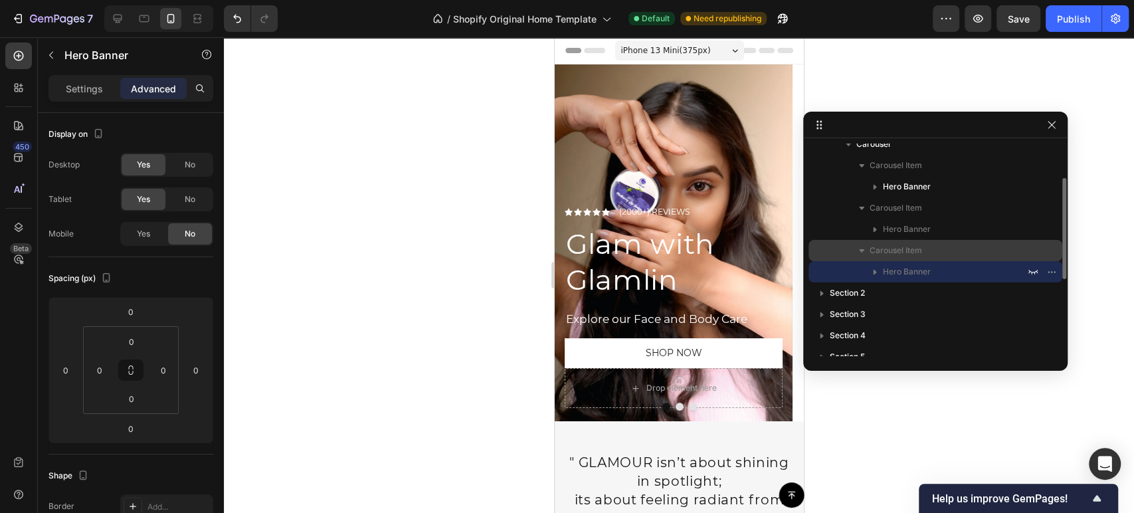
click at [1035, 269] on icon "button" at bounding box center [1033, 271] width 11 height 11
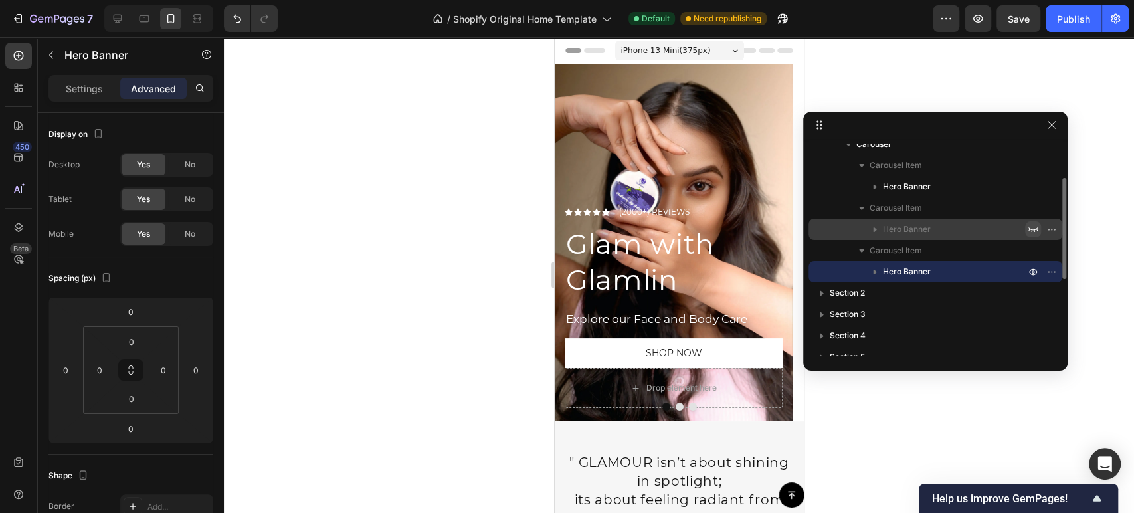
click at [1037, 224] on icon "button" at bounding box center [1033, 229] width 11 height 11
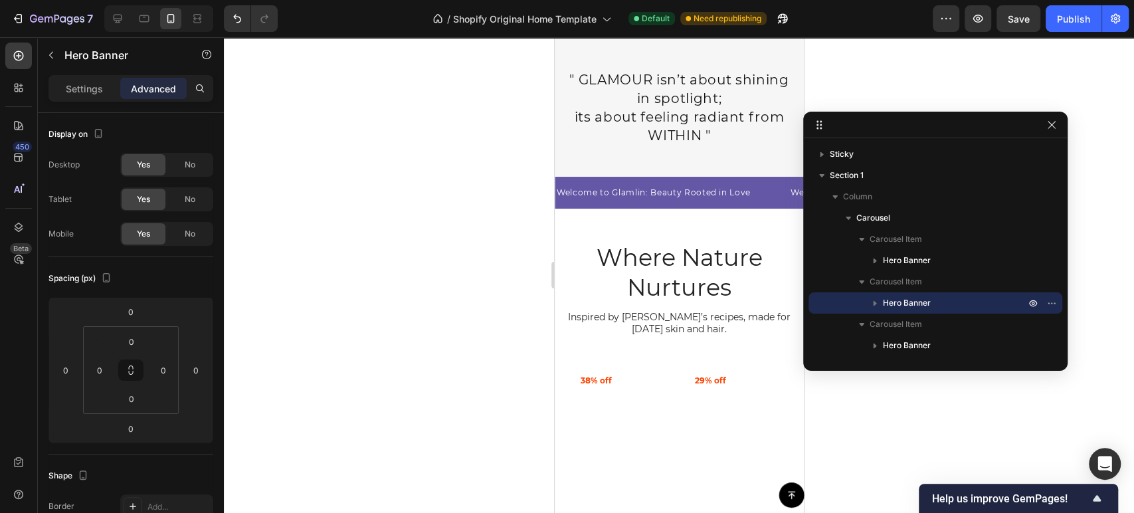
scroll to position [295, 0]
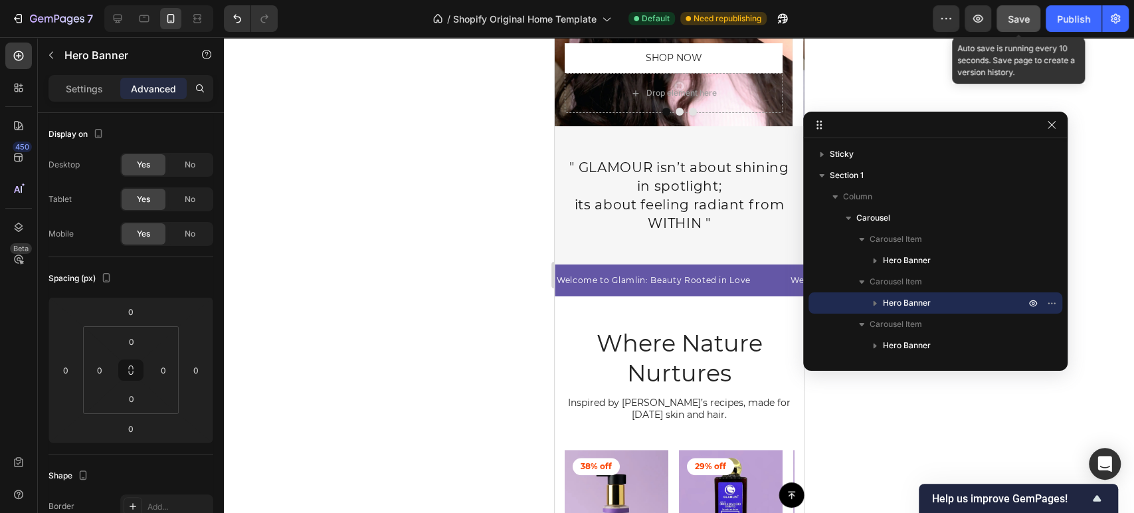
click at [1020, 23] on span "Save" at bounding box center [1019, 18] width 22 height 11
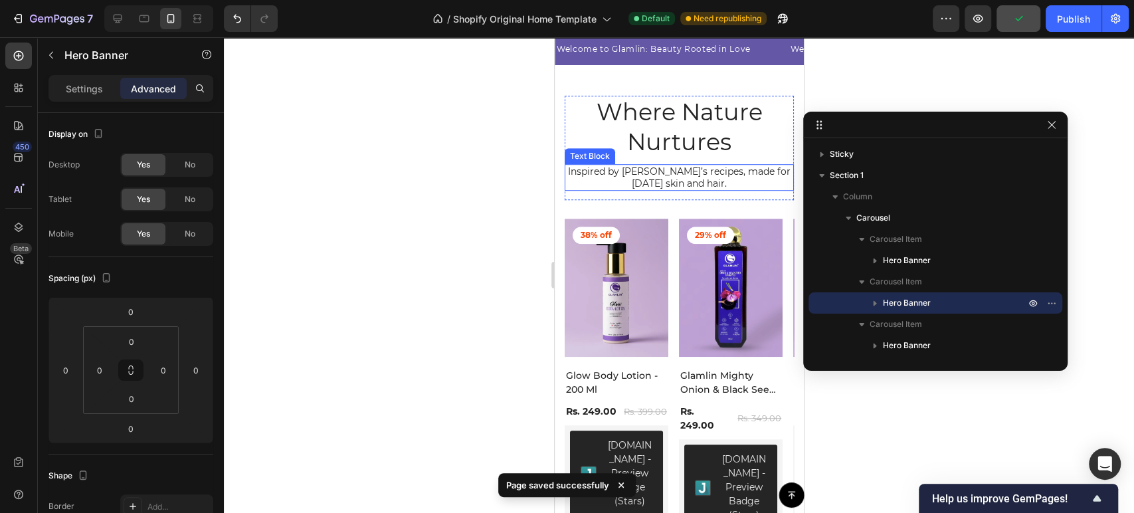
scroll to position [590, 0]
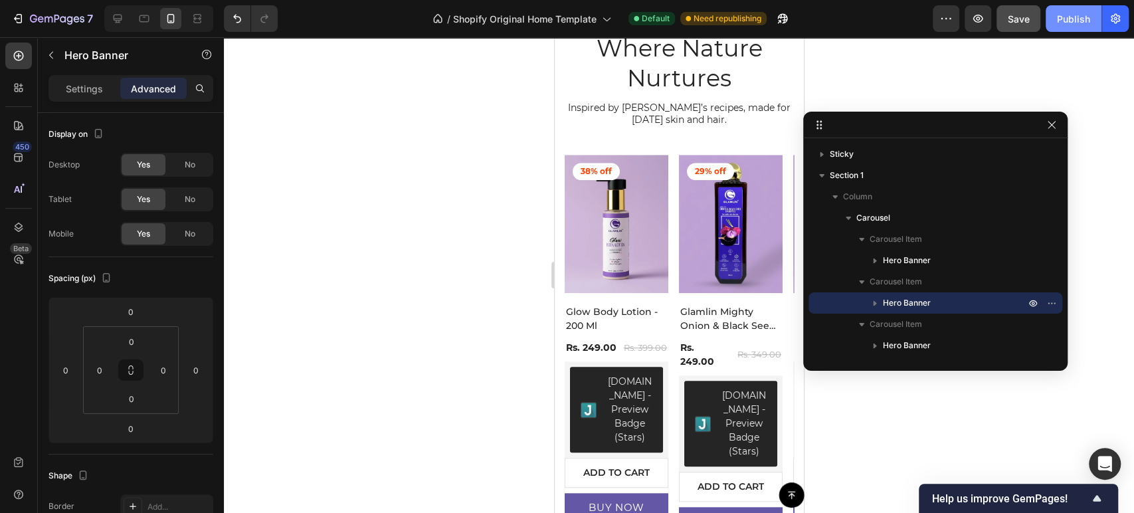
click at [1083, 13] on div "Publish" at bounding box center [1073, 19] width 33 height 14
click at [14, 14] on icon "button" at bounding box center [17, 18] width 13 height 13
